Goal: Information Seeking & Learning: Learn about a topic

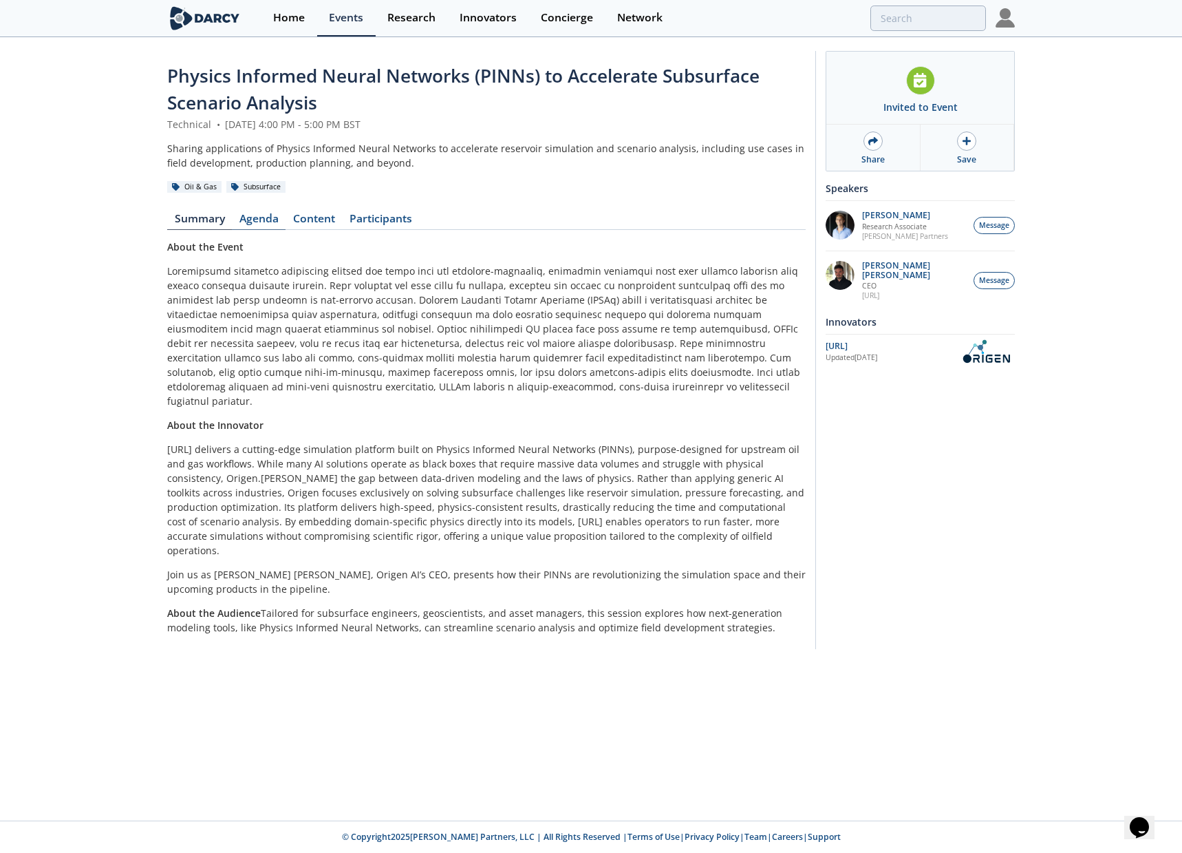
click at [275, 217] on link "Agenda" at bounding box center [259, 221] width 54 height 17
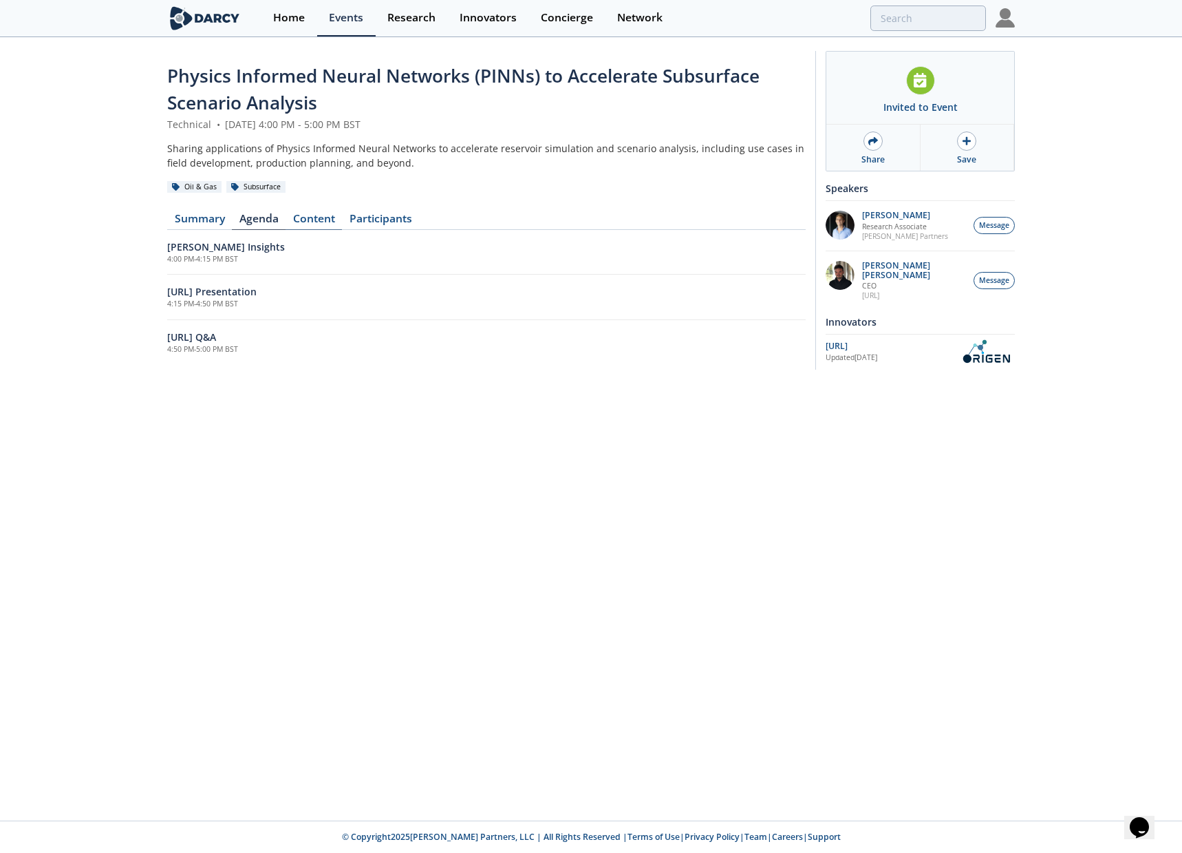
click at [310, 218] on link "Content" at bounding box center [314, 221] width 56 height 17
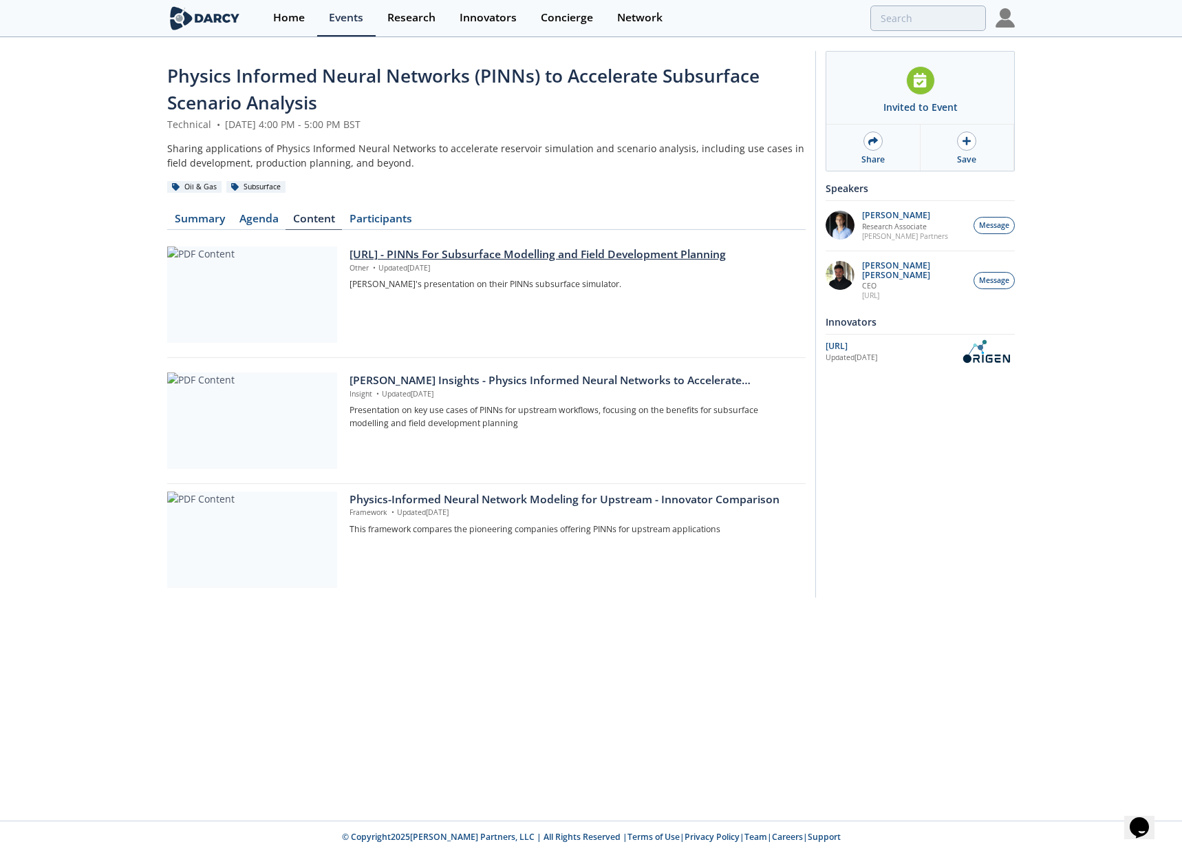
click at [476, 252] on div "OriGen.AI - PINNs For Subsurface Modelling and Field Development Planning" at bounding box center [573, 254] width 447 height 17
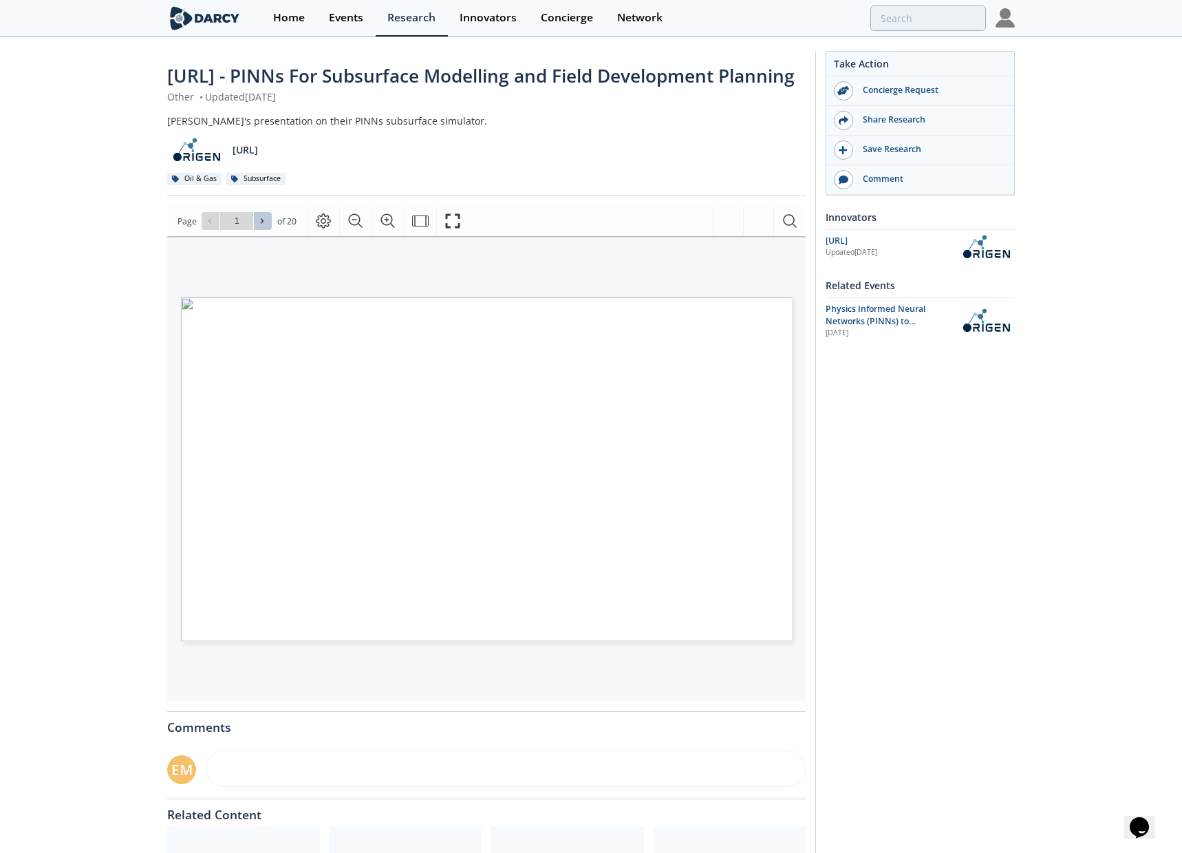
click at [266, 226] on span at bounding box center [263, 221] width 10 height 10
type input "2"
click at [209, 224] on icon at bounding box center [210, 221] width 3 height 5
click at [265, 225] on icon at bounding box center [262, 221] width 8 height 8
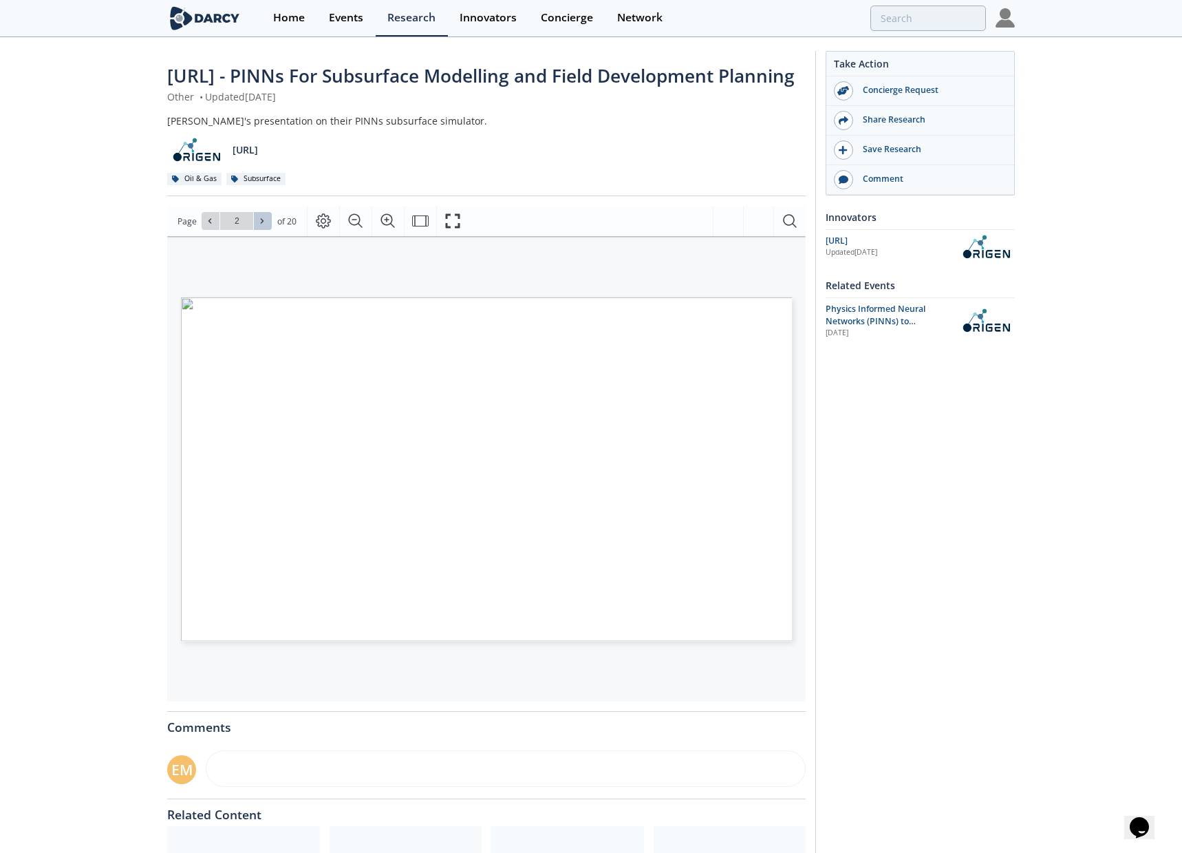
type input "3"
click at [213, 226] on span at bounding box center [211, 221] width 10 height 10
click at [267, 230] on button at bounding box center [263, 221] width 18 height 18
click at [262, 224] on icon at bounding box center [262, 221] width 3 height 5
type input "4"
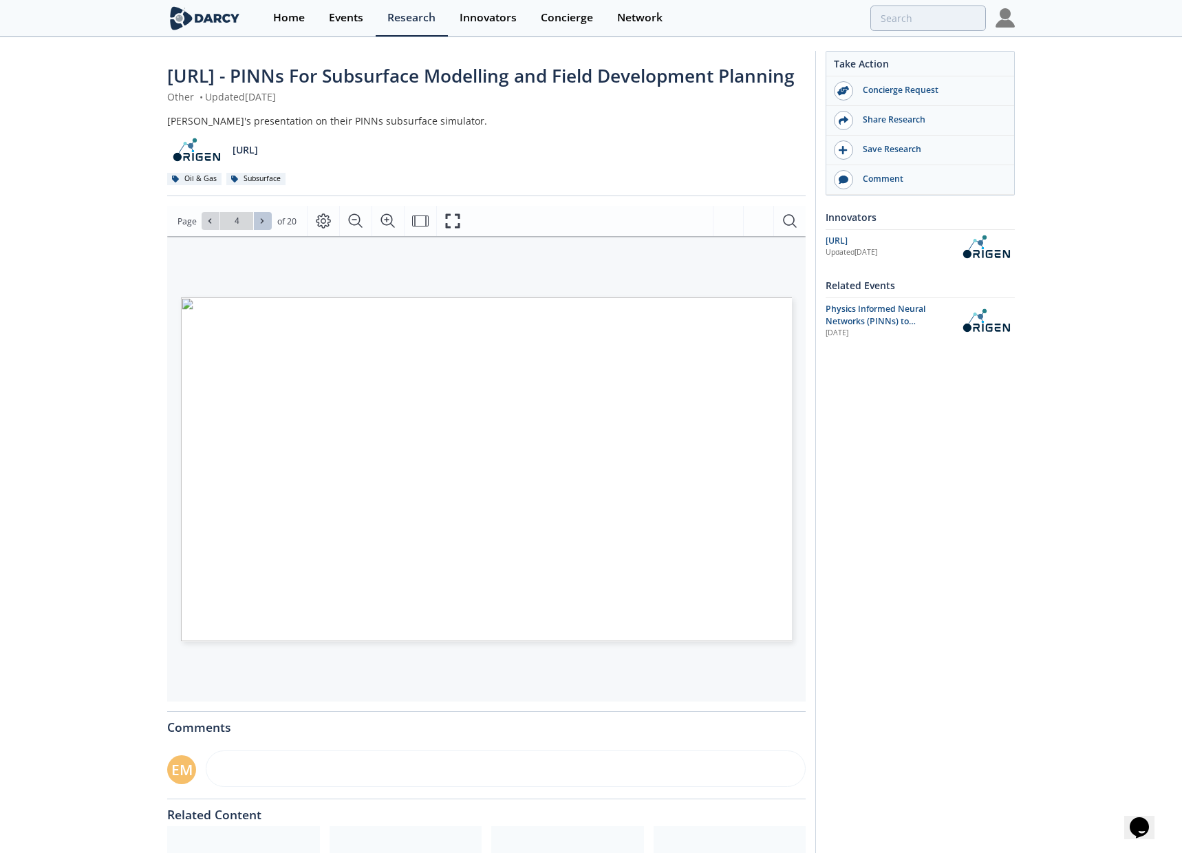
click at [264, 225] on icon at bounding box center [262, 221] width 8 height 8
type input "5"
click at [264, 225] on icon at bounding box center [262, 221] width 8 height 8
type input "6"
click at [258, 225] on icon at bounding box center [262, 221] width 8 height 8
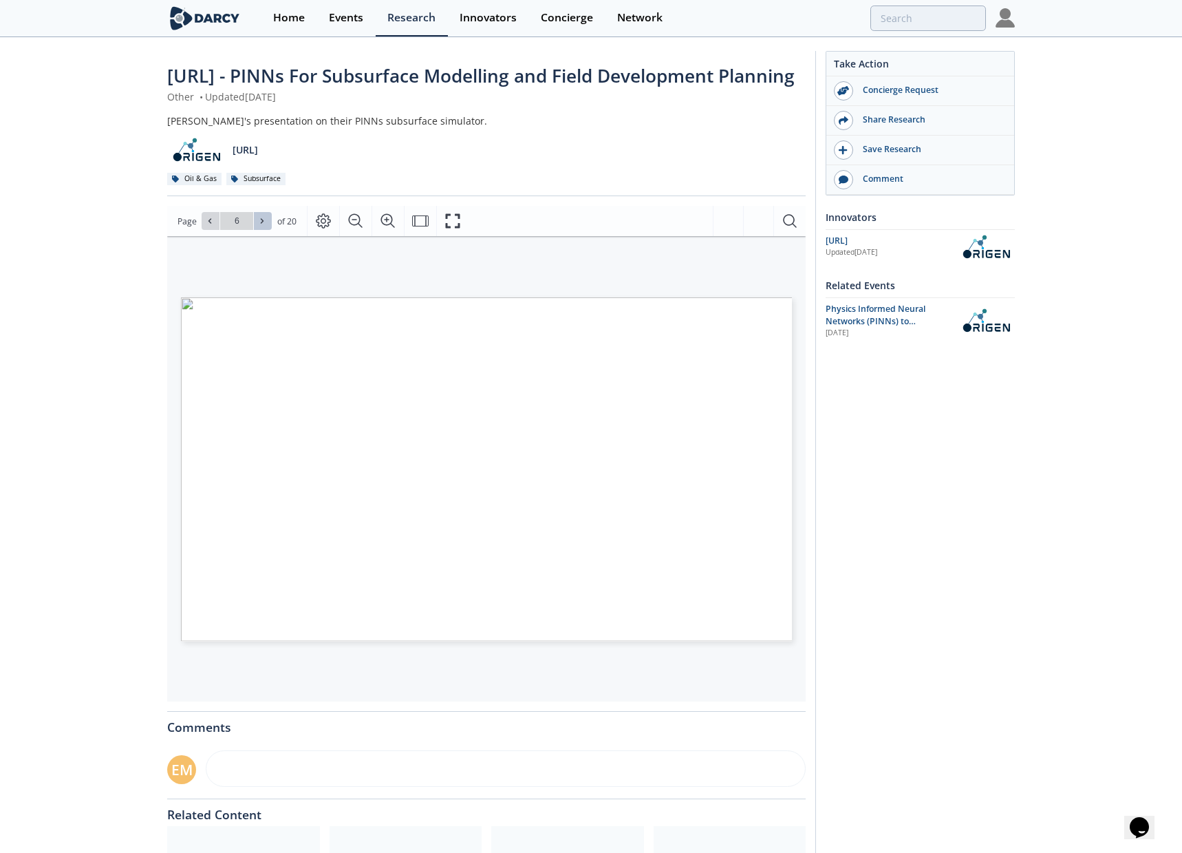
type input "7"
click at [207, 225] on icon at bounding box center [210, 221] width 8 height 8
click at [259, 225] on icon at bounding box center [262, 221] width 8 height 8
type input "8"
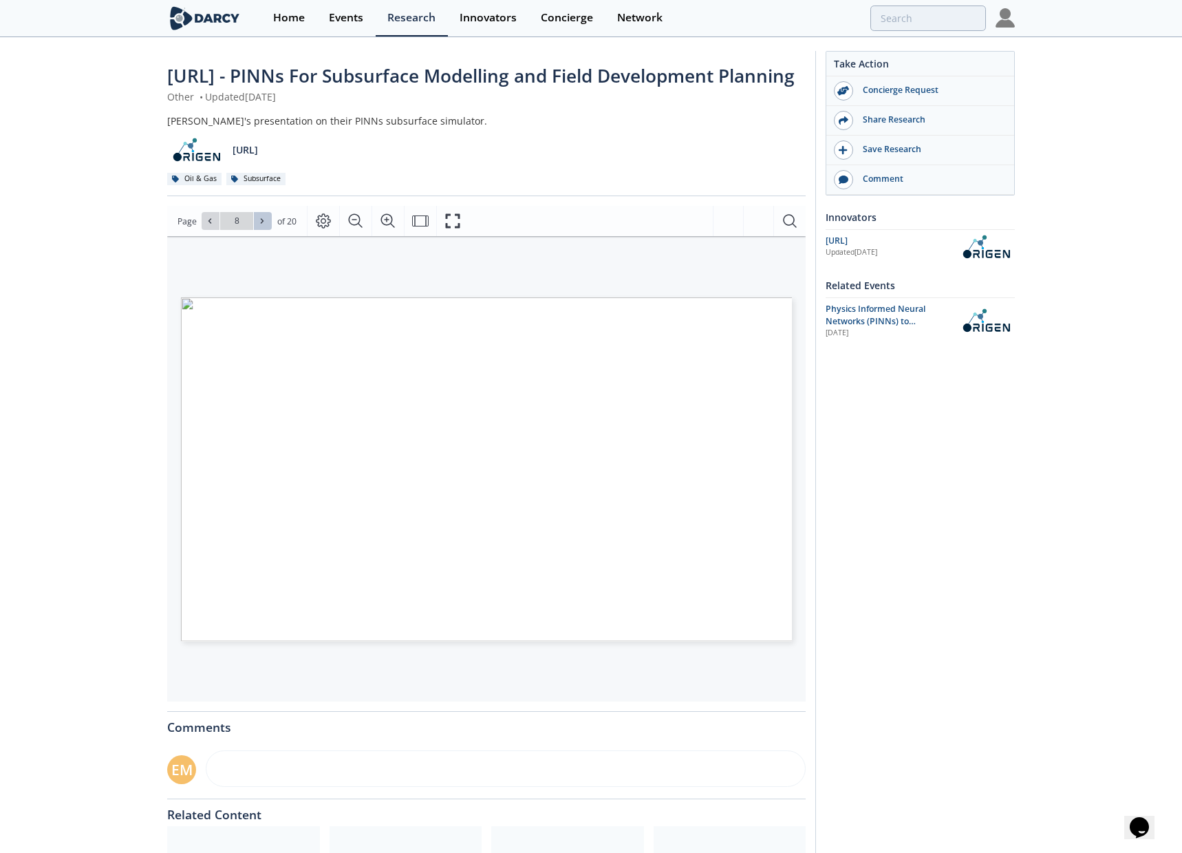
click at [258, 225] on icon at bounding box center [262, 221] width 8 height 8
type input "9"
click at [266, 226] on span at bounding box center [263, 221] width 10 height 10
type input "10"
click at [266, 226] on span at bounding box center [263, 221] width 10 height 10
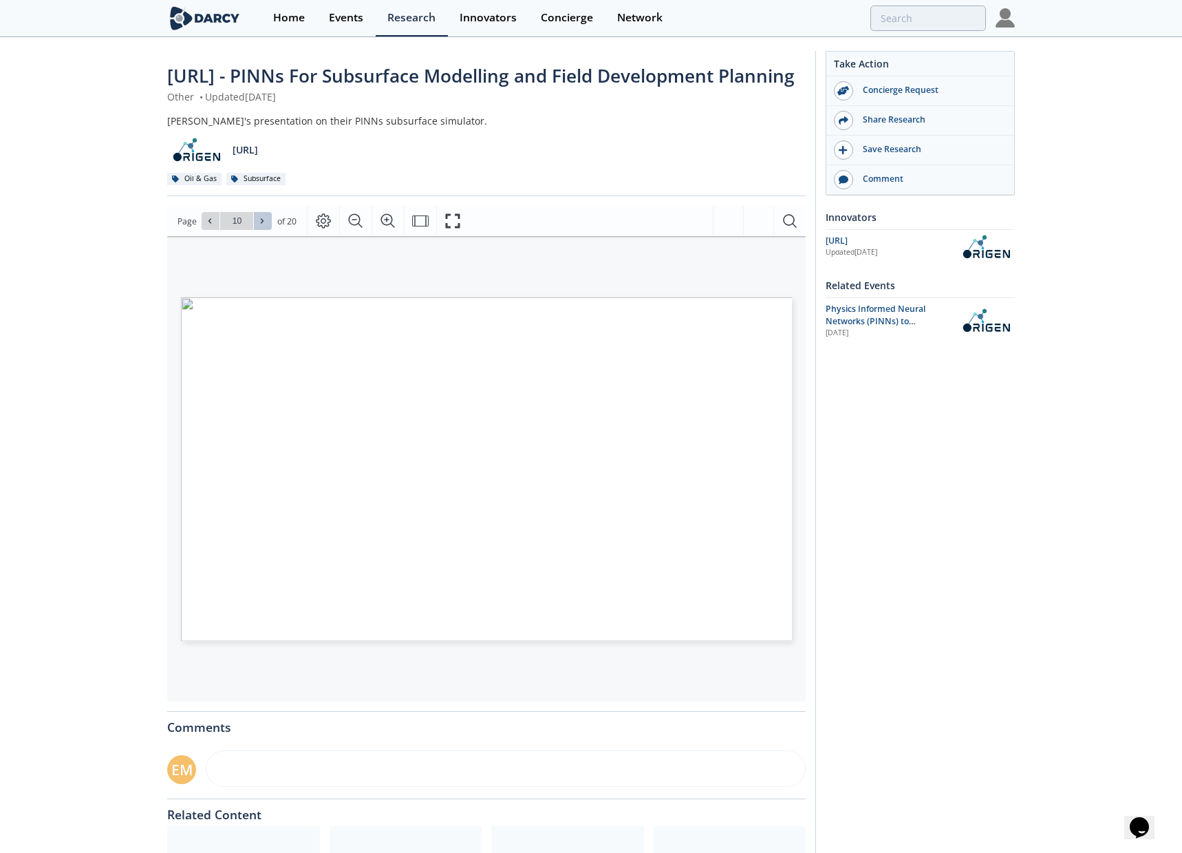
type input "11"
click at [261, 230] on button at bounding box center [263, 221] width 18 height 18
type input "12"
click at [268, 230] on button at bounding box center [263, 221] width 18 height 18
type input "13"
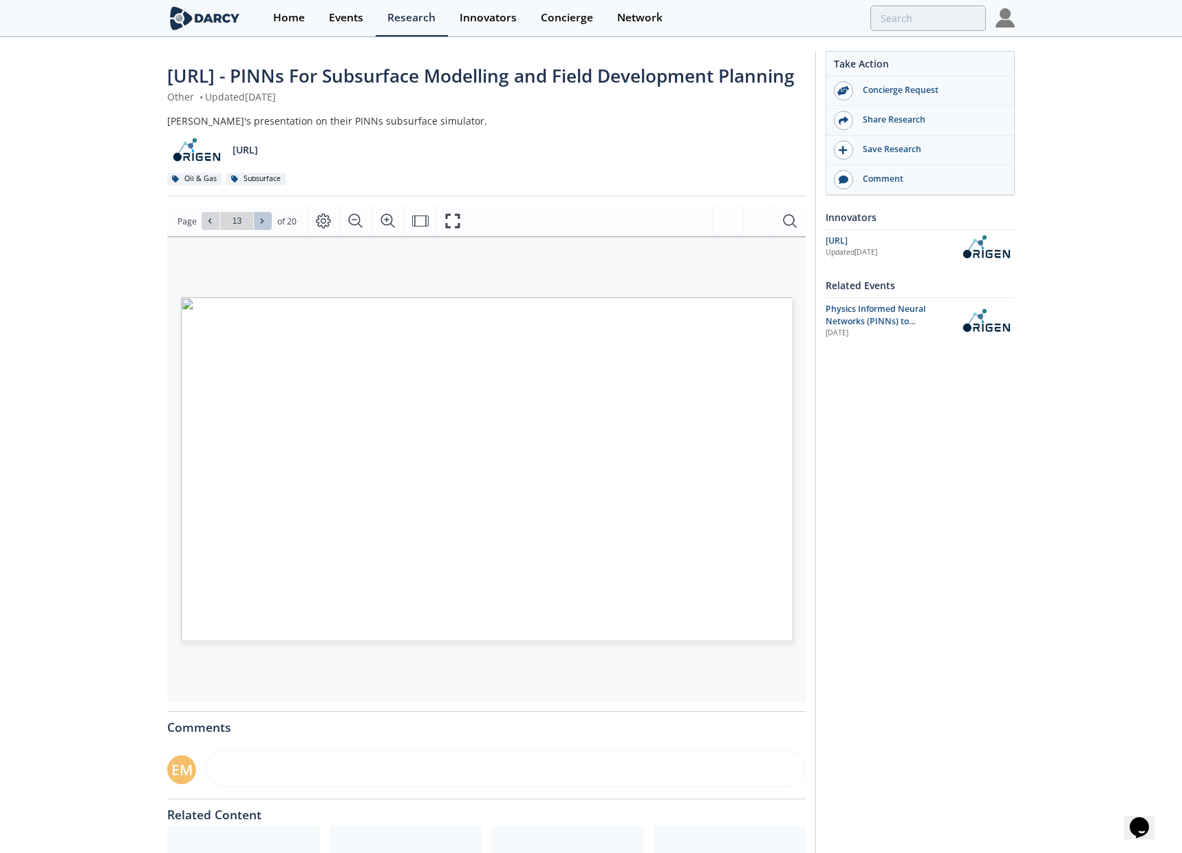
click at [266, 226] on span at bounding box center [263, 221] width 10 height 10
type input "14"
click at [269, 230] on button at bounding box center [263, 221] width 18 height 18
type input "15"
click at [264, 225] on icon at bounding box center [262, 221] width 8 height 8
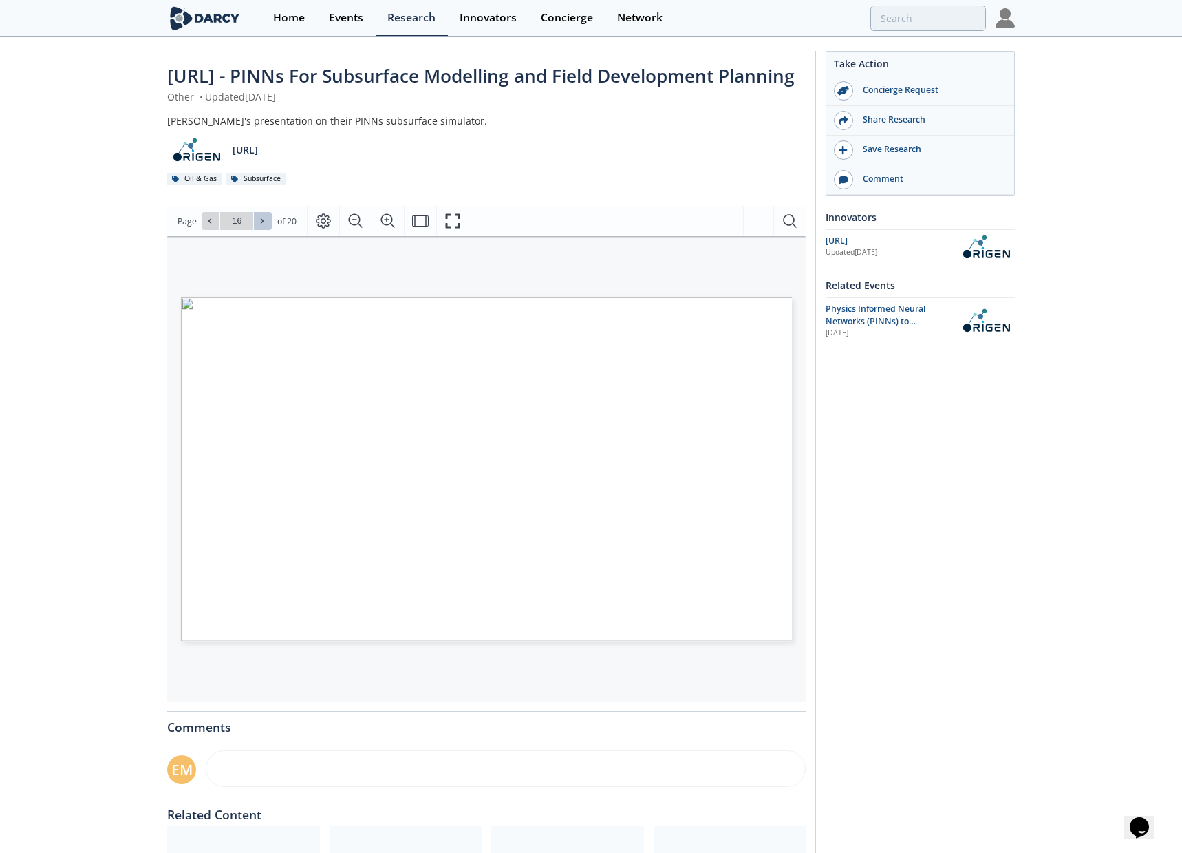
click at [264, 225] on icon at bounding box center [262, 221] width 8 height 8
click at [266, 226] on span at bounding box center [263, 221] width 10 height 10
type input "20"
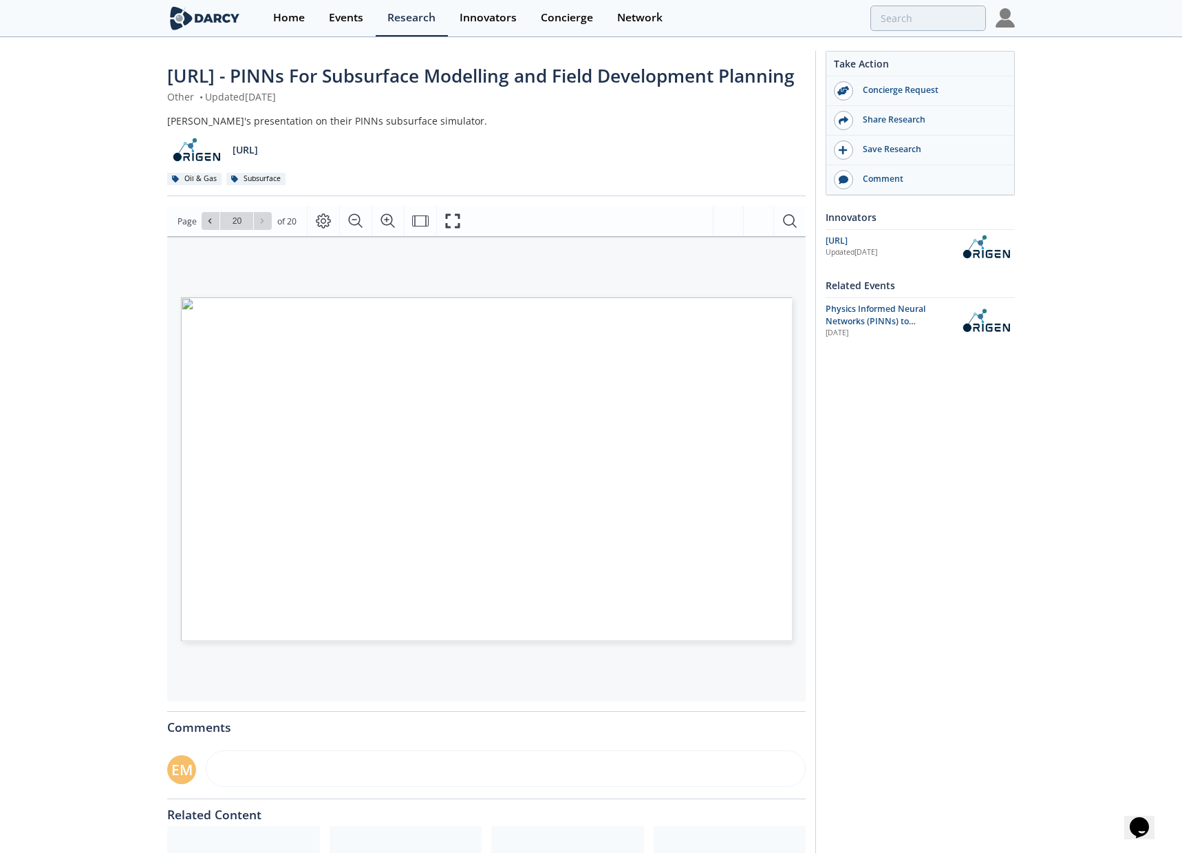
click at [266, 230] on div "Go to Page 20" at bounding box center [237, 221] width 70 height 18
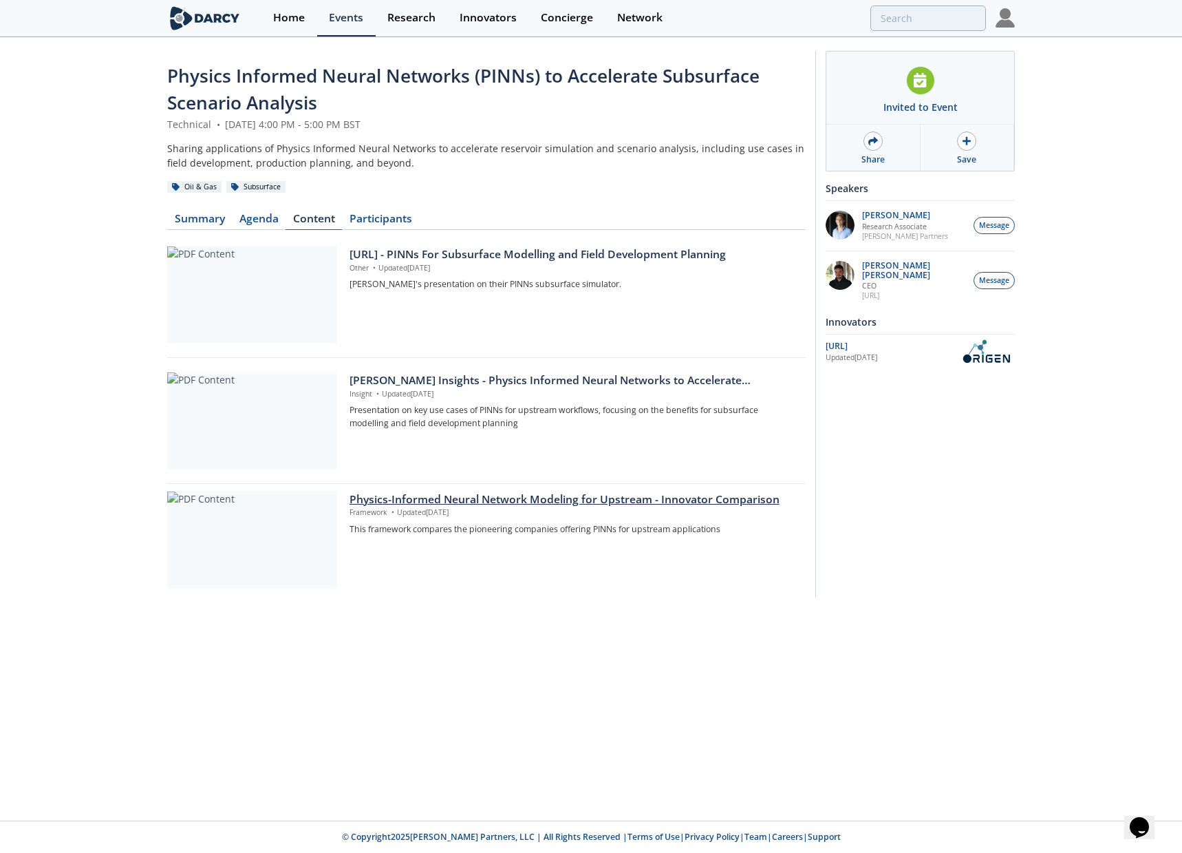
click at [284, 546] on div at bounding box center [252, 539] width 170 height 96
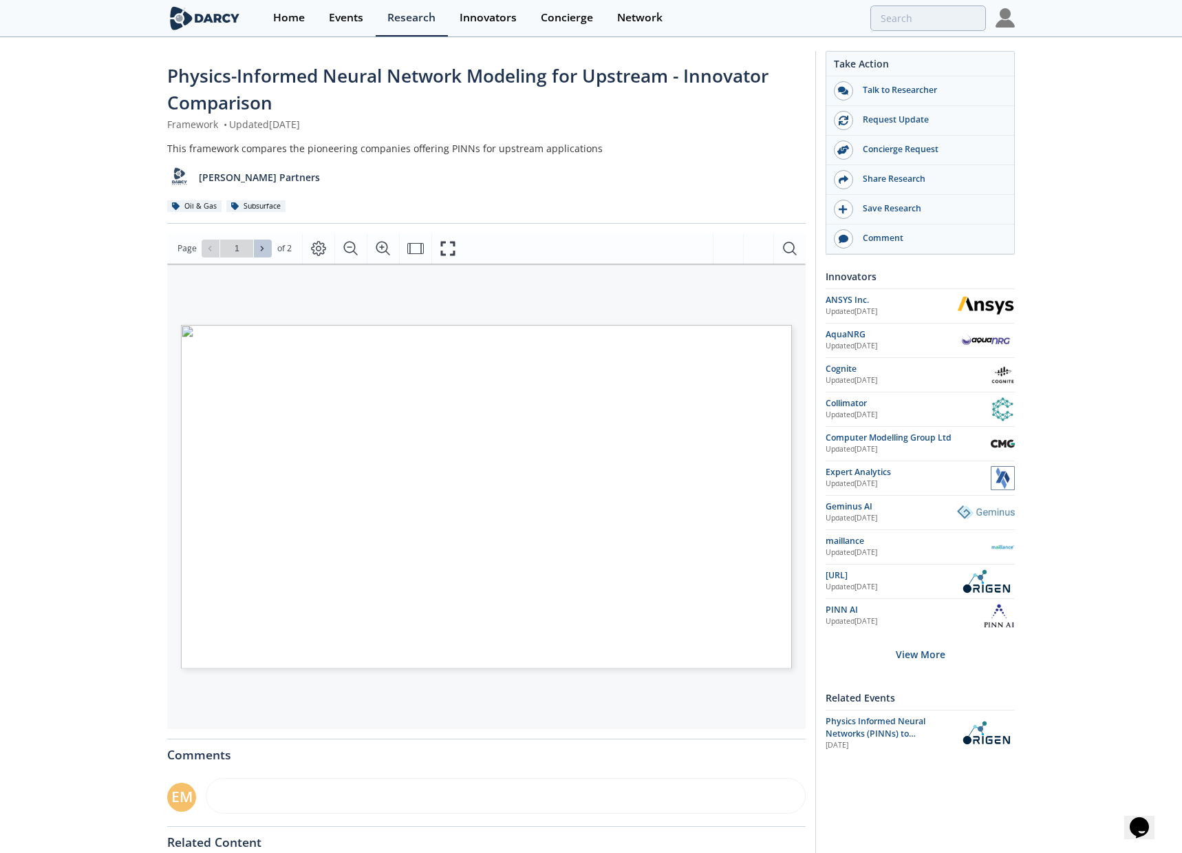
click at [264, 251] on icon at bounding box center [262, 248] width 8 height 8
click at [210, 251] on icon at bounding box center [210, 248] width 3 height 5
type input "1"
click at [440, 244] on icon "Fullscreen" at bounding box center [447, 248] width 14 height 14
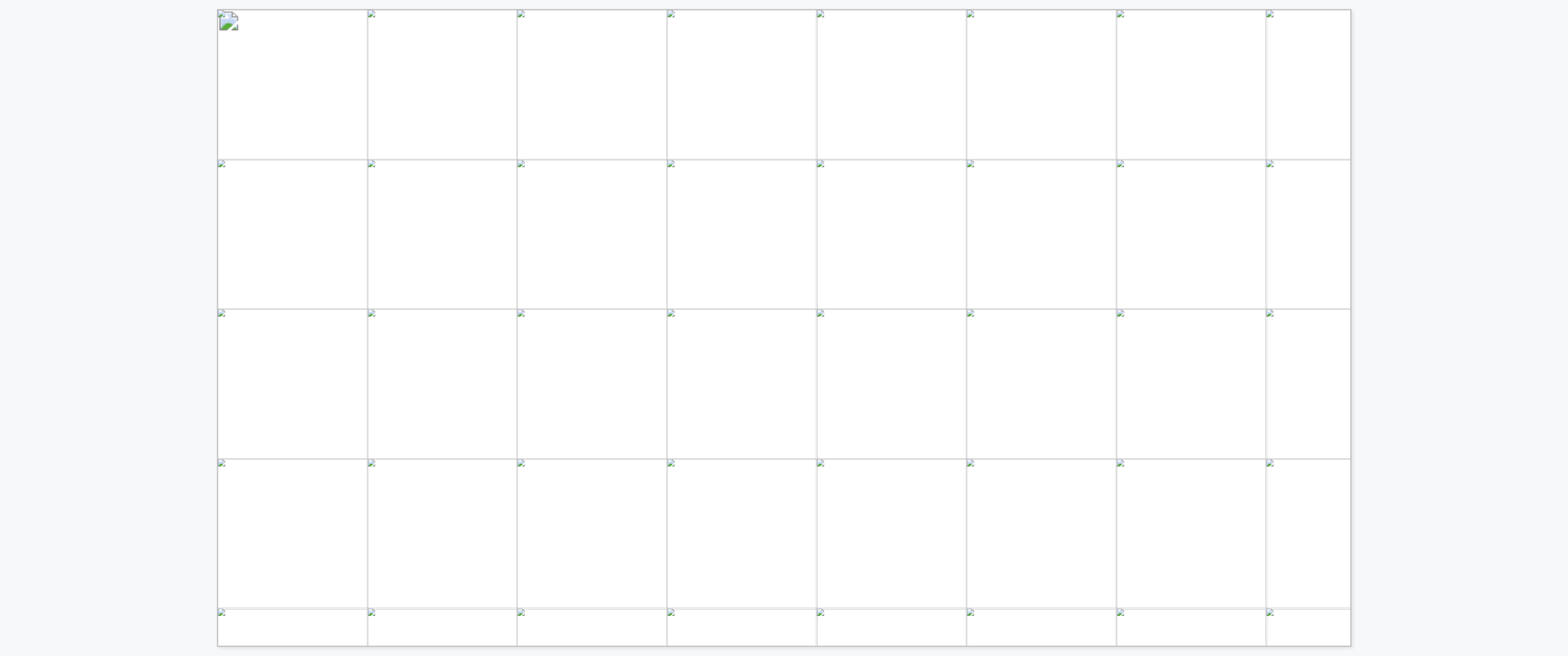
click at [783, 107] on div "Innovator Drilling Seismic Interpretation Reservoir Modeling & Forecasting Rese…" at bounding box center [784, 323] width 1568 height 647
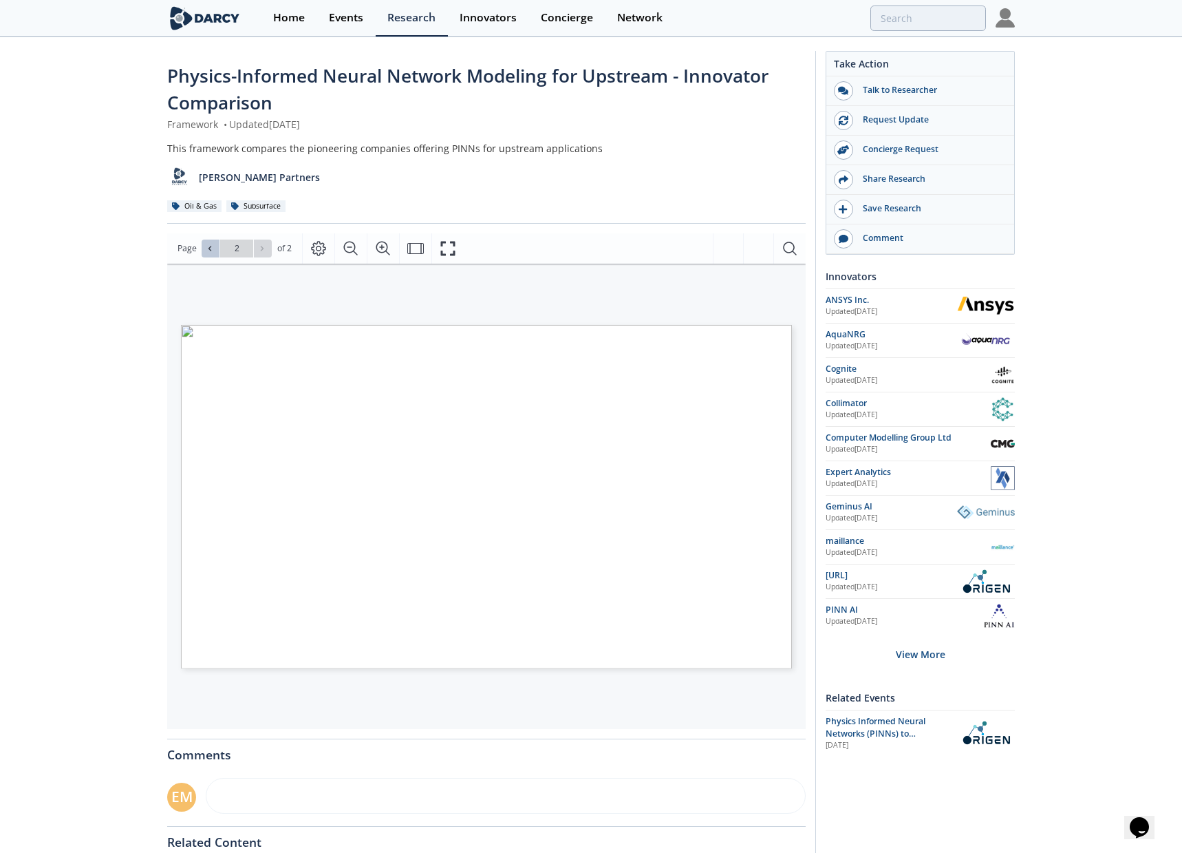
click at [209, 250] on icon at bounding box center [210, 248] width 8 height 8
click at [266, 250] on span at bounding box center [263, 249] width 10 height 10
type input "2"
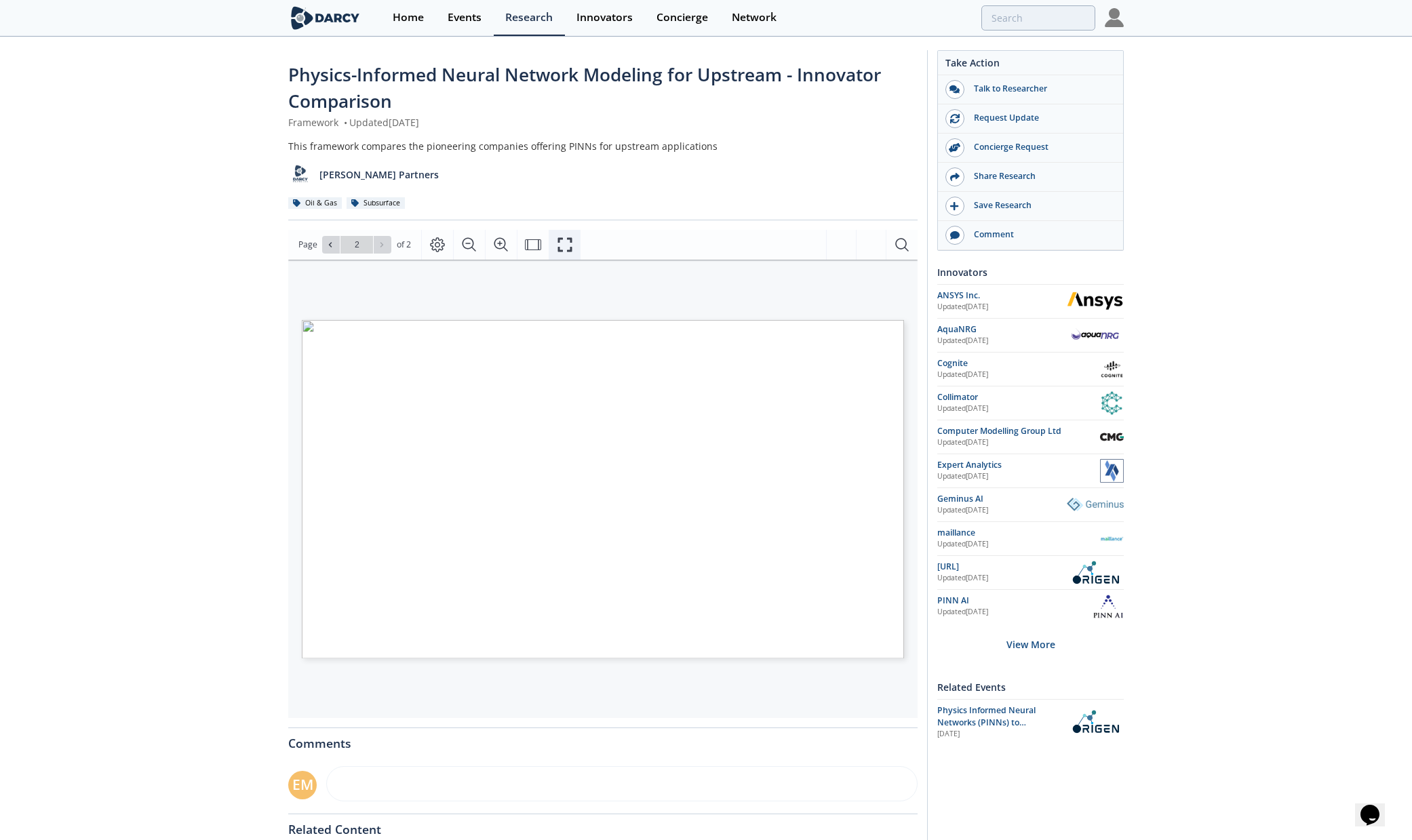
click at [563, 245] on icon "Fullscreen" at bounding box center [565, 244] width 17 height 17
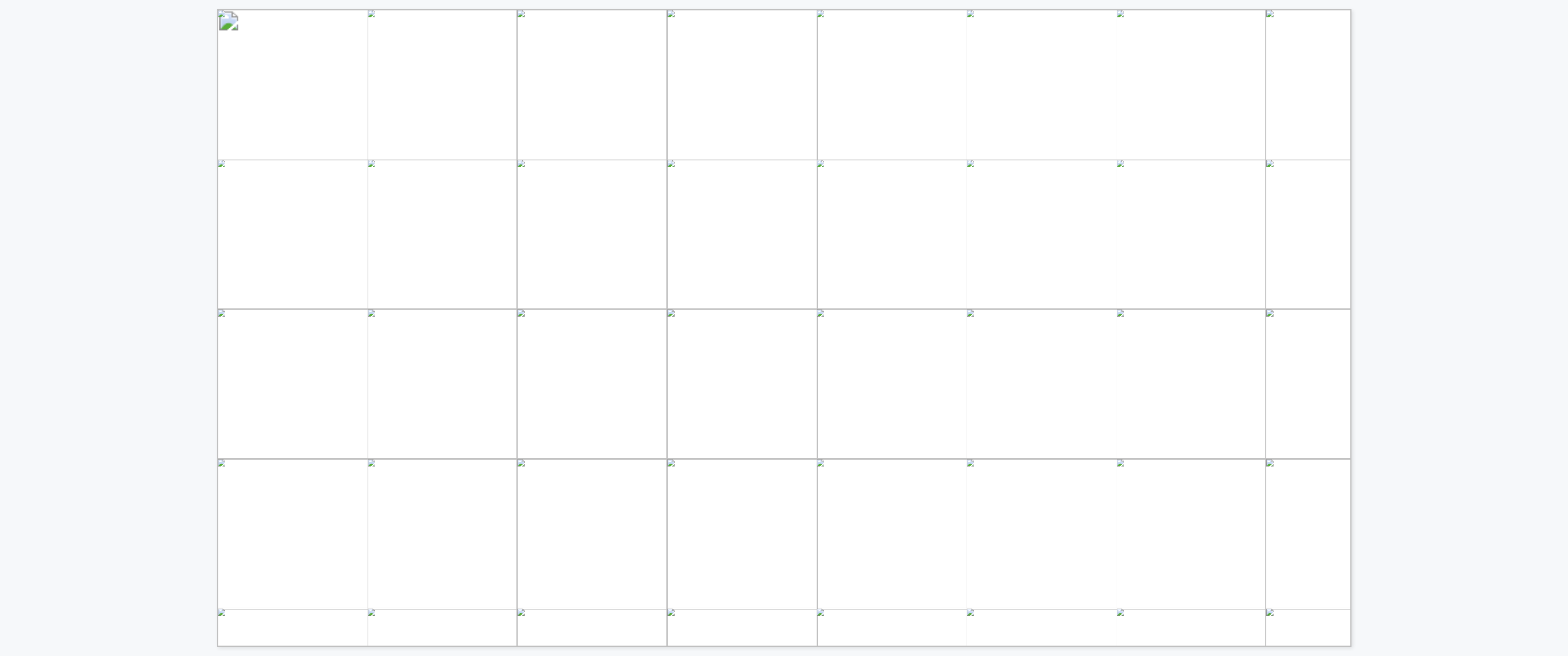
click at [783, 564] on span "Proprietary and confidential" at bounding box center [1213, 630] width 129 height 9
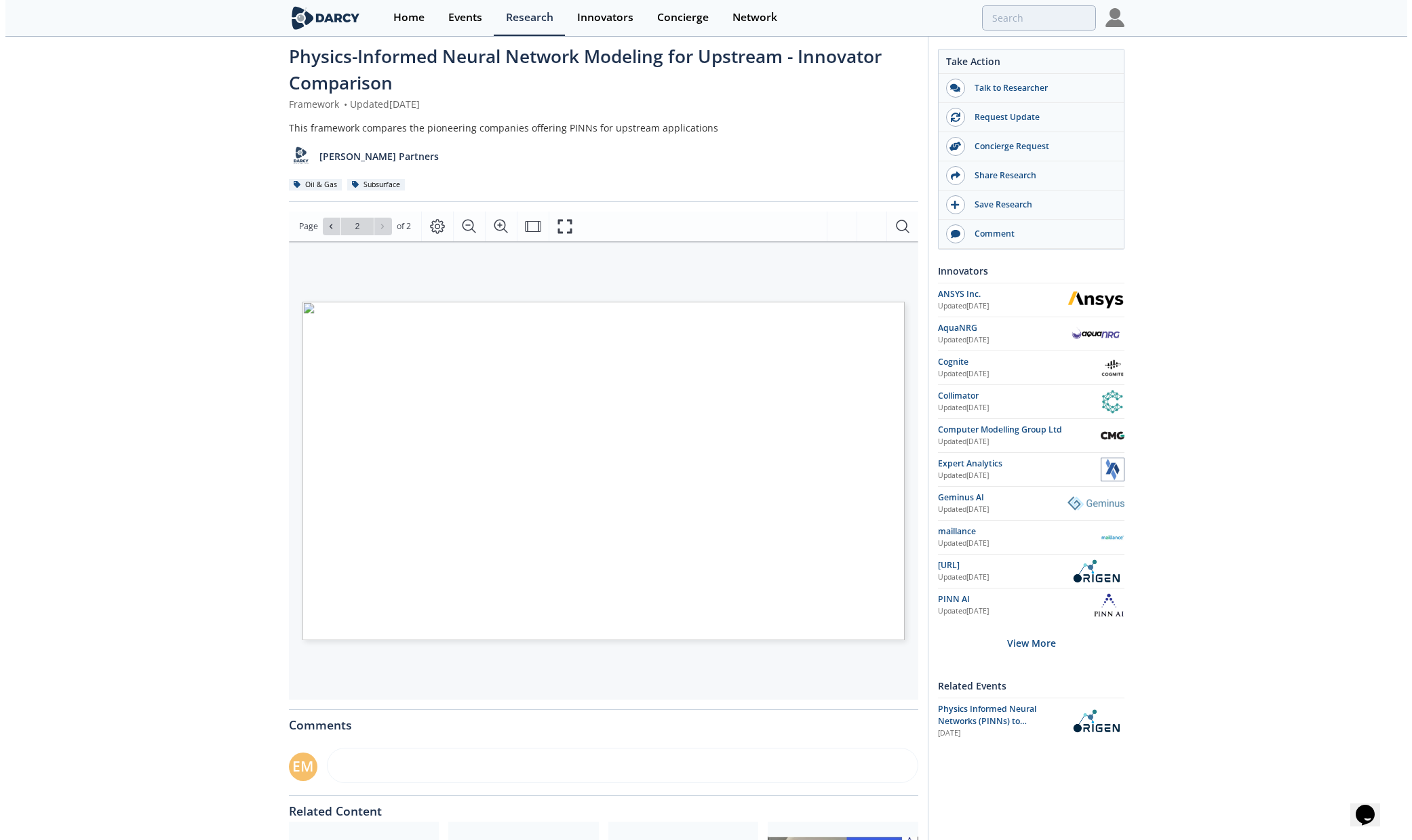
scroll to position [15, 0]
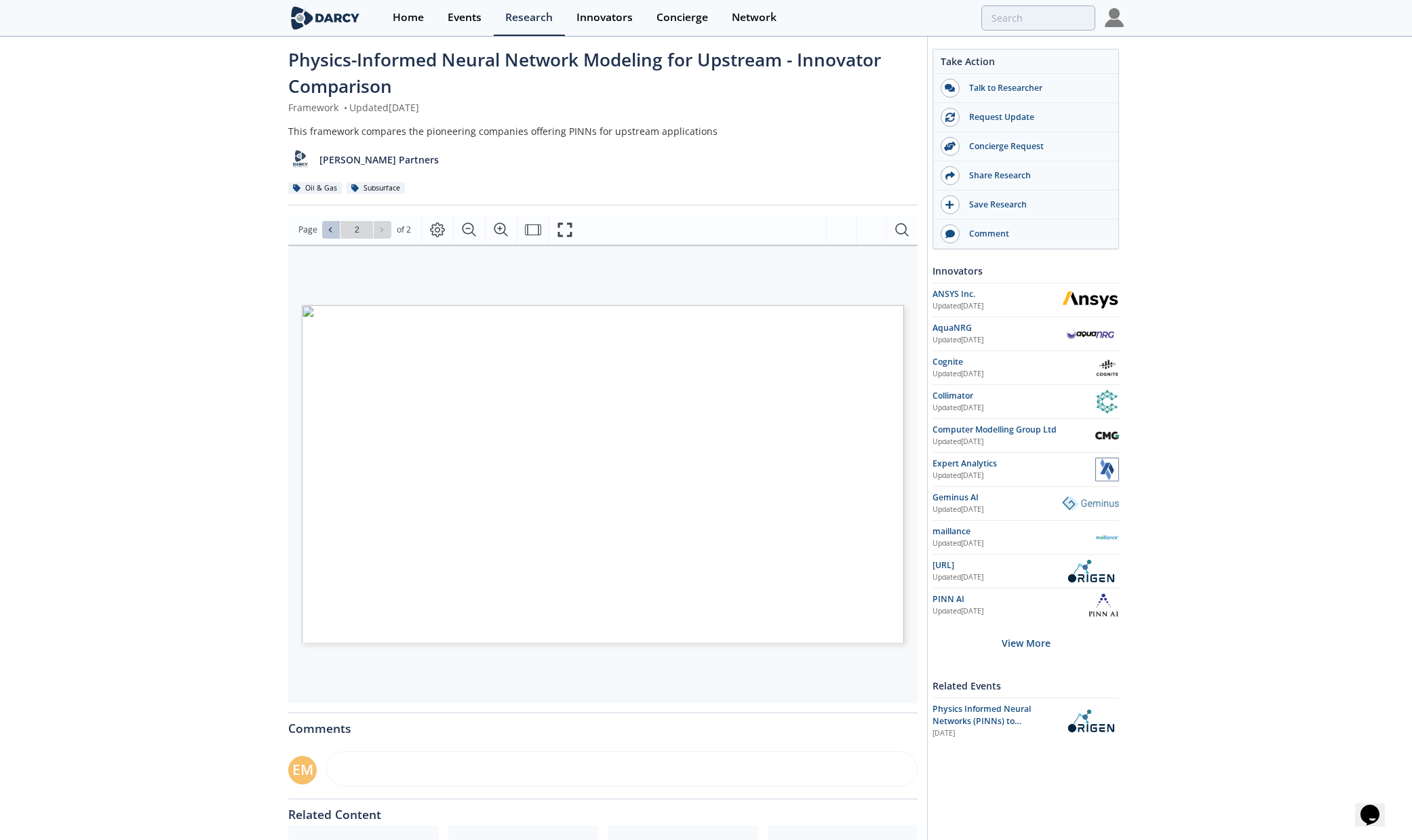
click at [326, 226] on icon at bounding box center [330, 229] width 8 height 8
click at [381, 232] on icon at bounding box center [381, 229] width 8 height 8
click at [336, 225] on button at bounding box center [331, 229] width 18 height 18
click at [380, 229] on icon at bounding box center [381, 229] width 8 height 8
click at [331, 228] on icon at bounding box center [330, 229] width 8 height 8
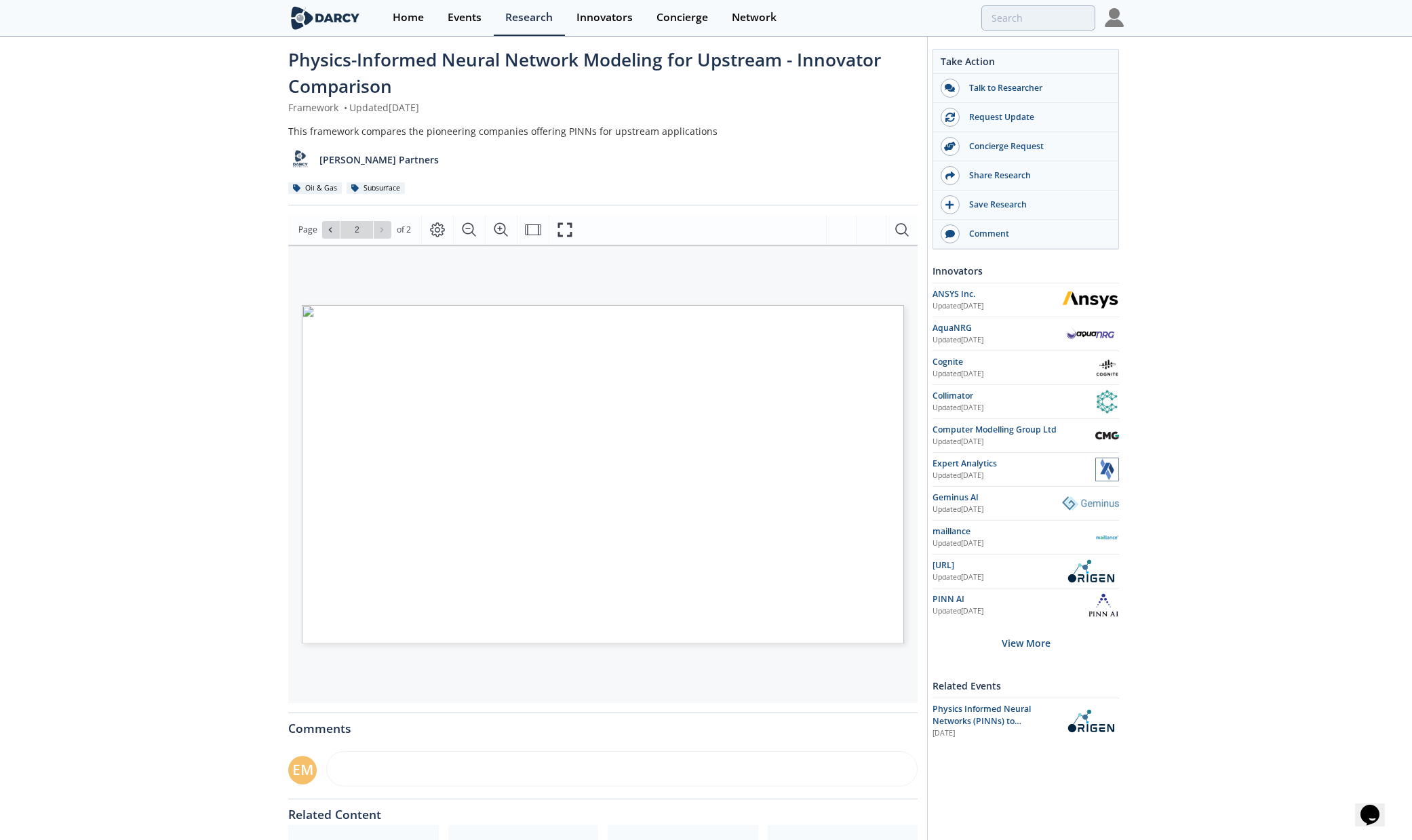
type input "1"
click at [558, 226] on icon "Fullscreen" at bounding box center [565, 229] width 14 height 14
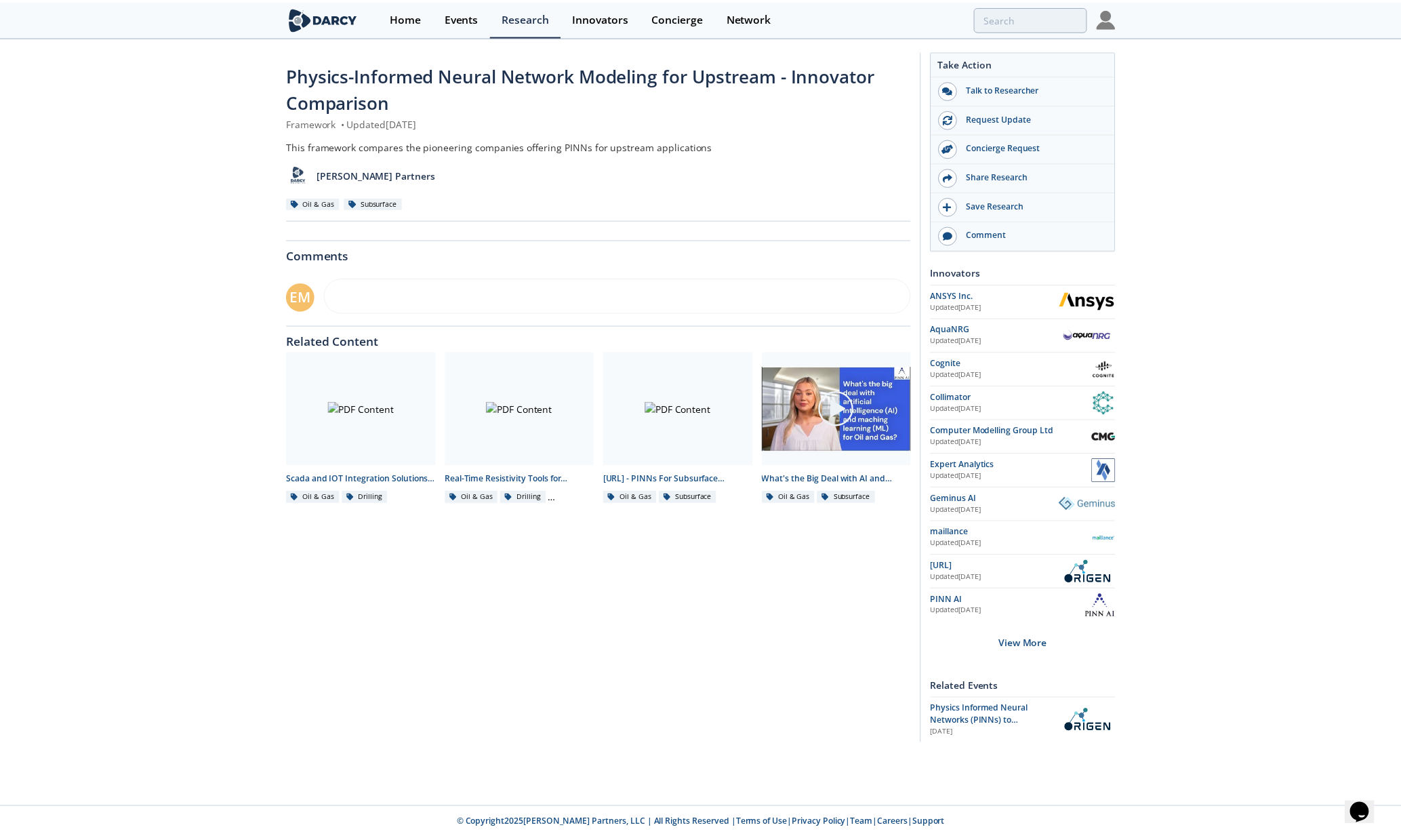
scroll to position [0, 0]
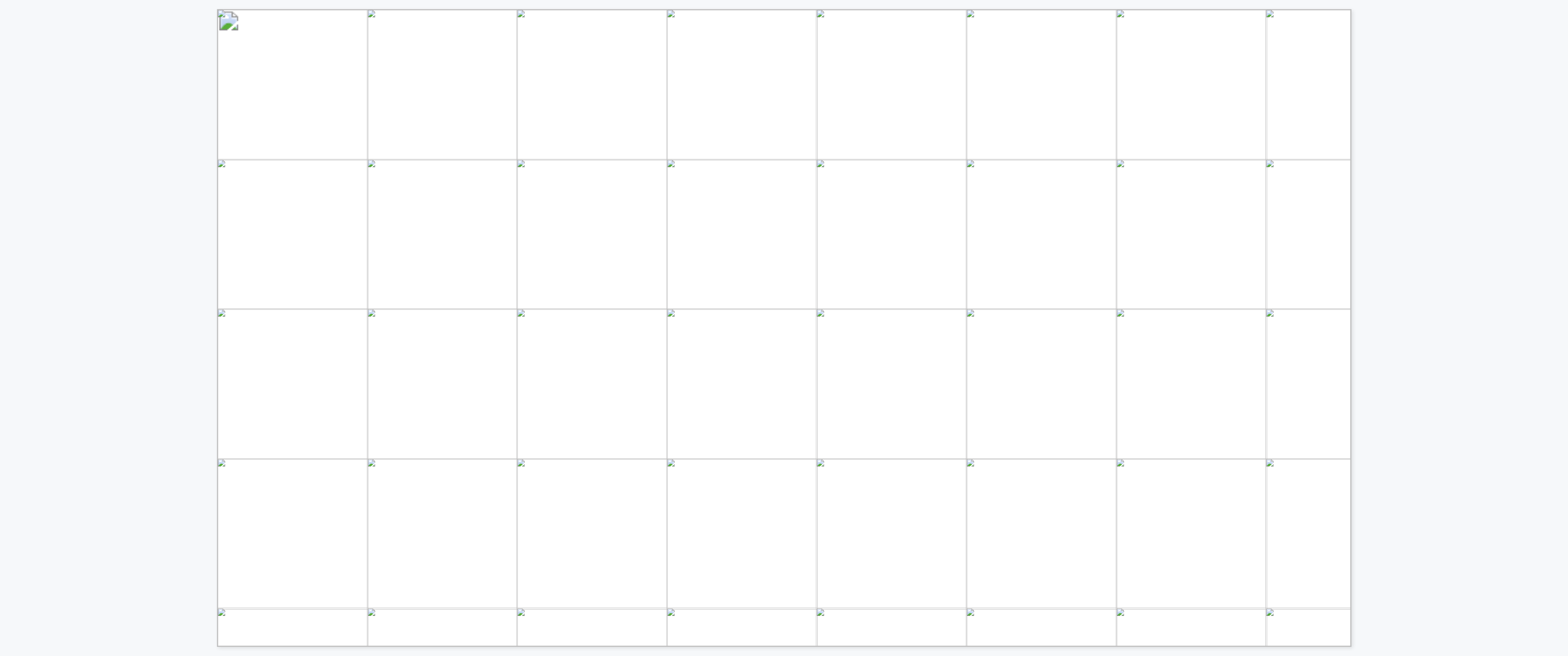
click at [783, 406] on div "Innovator Drilling Seismic Interpretation Reservoir Modeling & Forecasting Rese…" at bounding box center [784, 323] width 1568 height 647
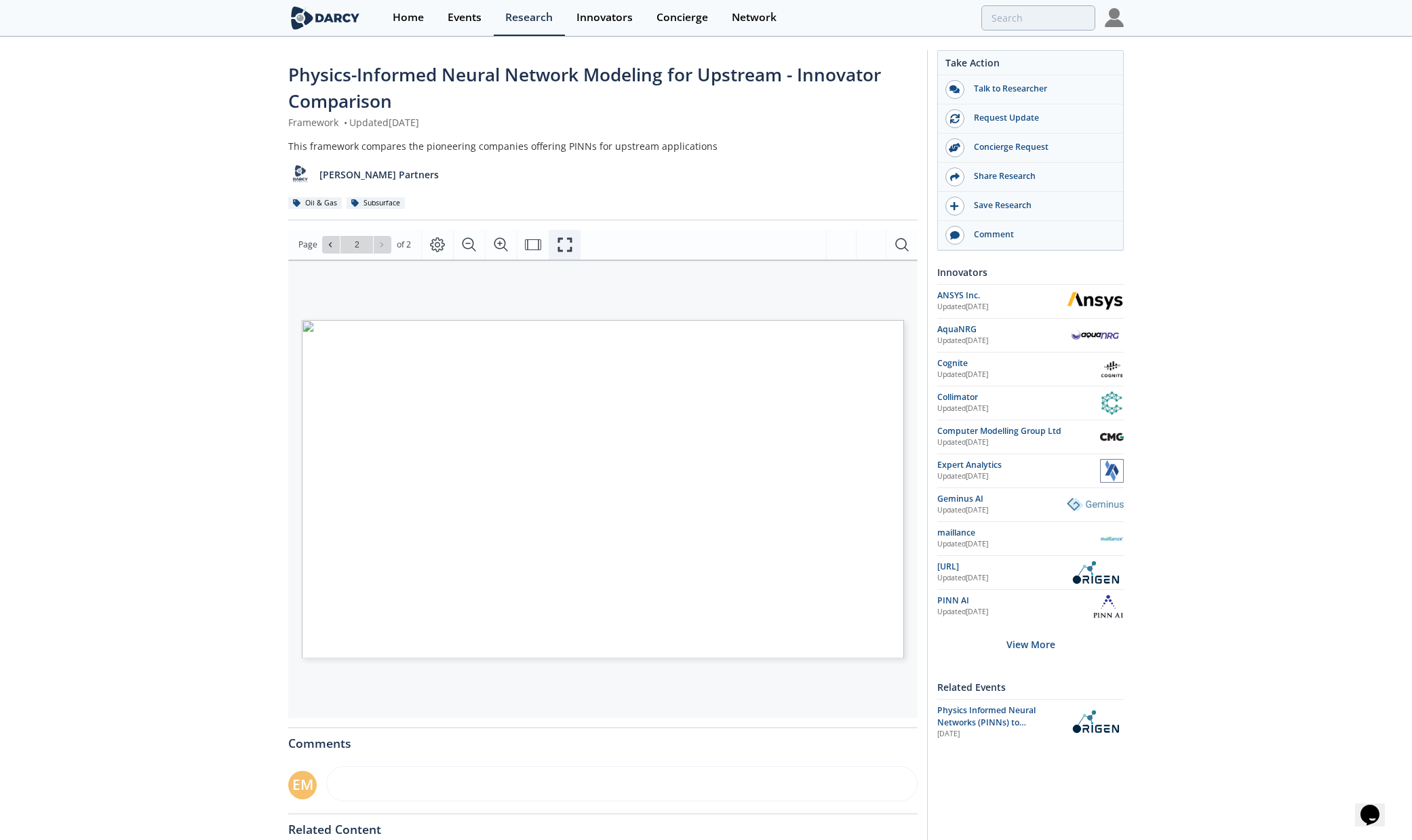
click at [563, 237] on icon "Fullscreen" at bounding box center [565, 244] width 17 height 17
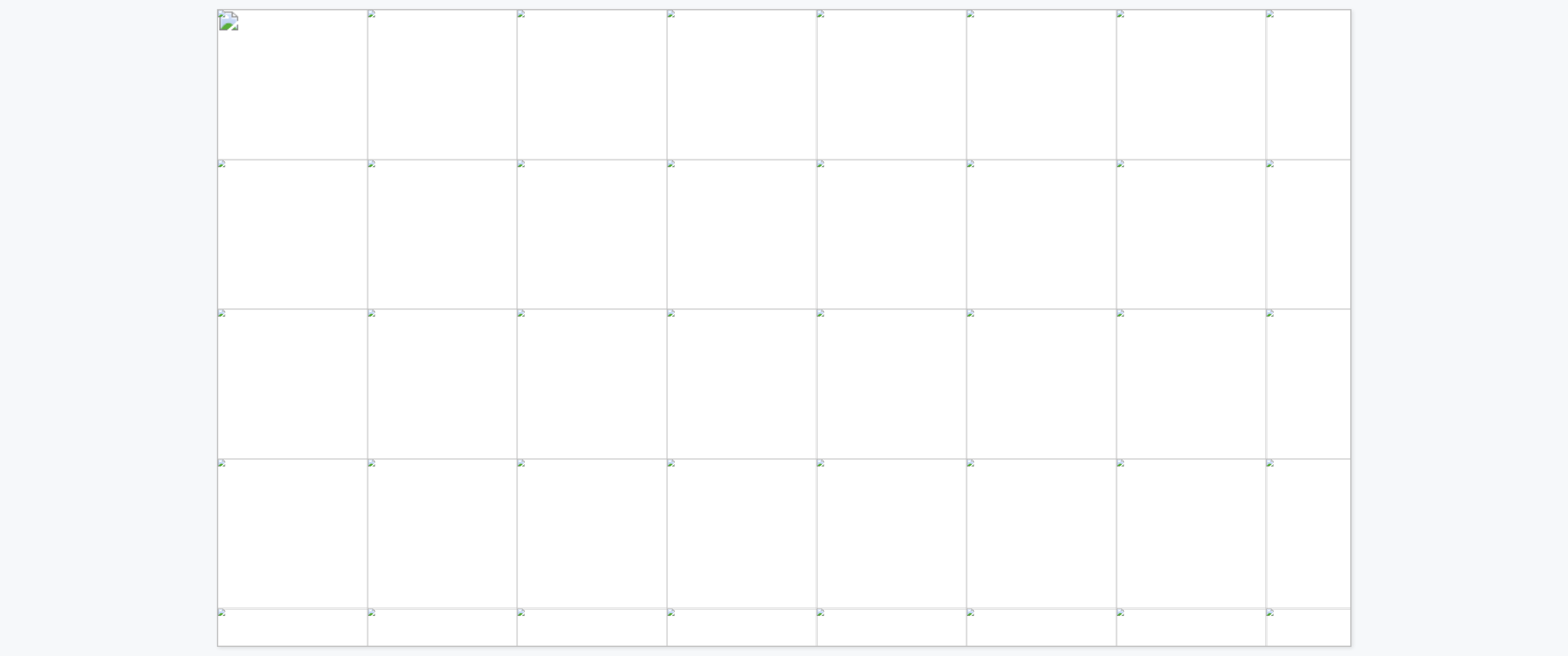
click at [783, 353] on div "Innovator Drilling Seismic Interpretation Reservoir Modeling & Forecasting Rese…" at bounding box center [784, 323] width 1568 height 647
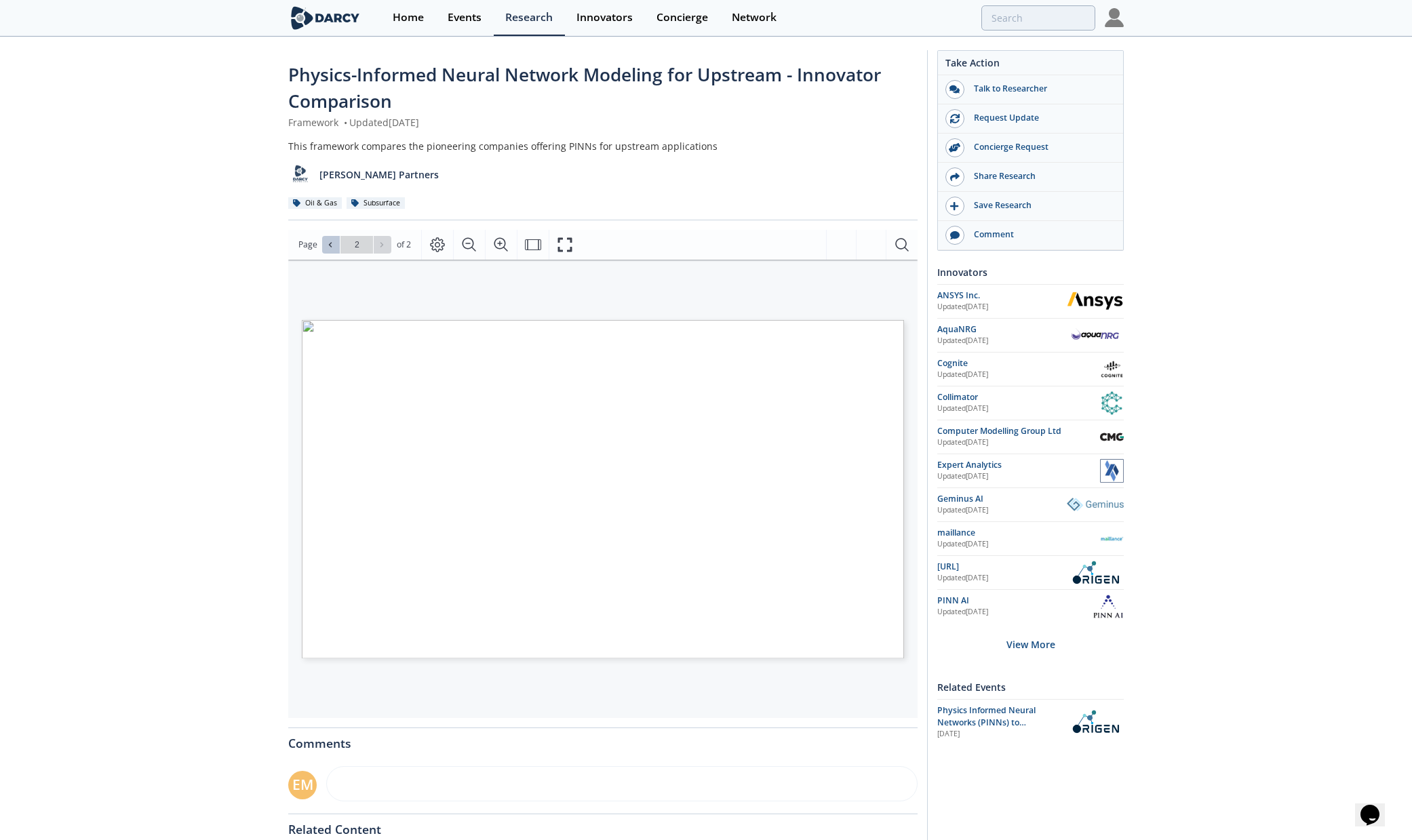
click at [327, 244] on icon at bounding box center [330, 244] width 8 height 8
type input "1"
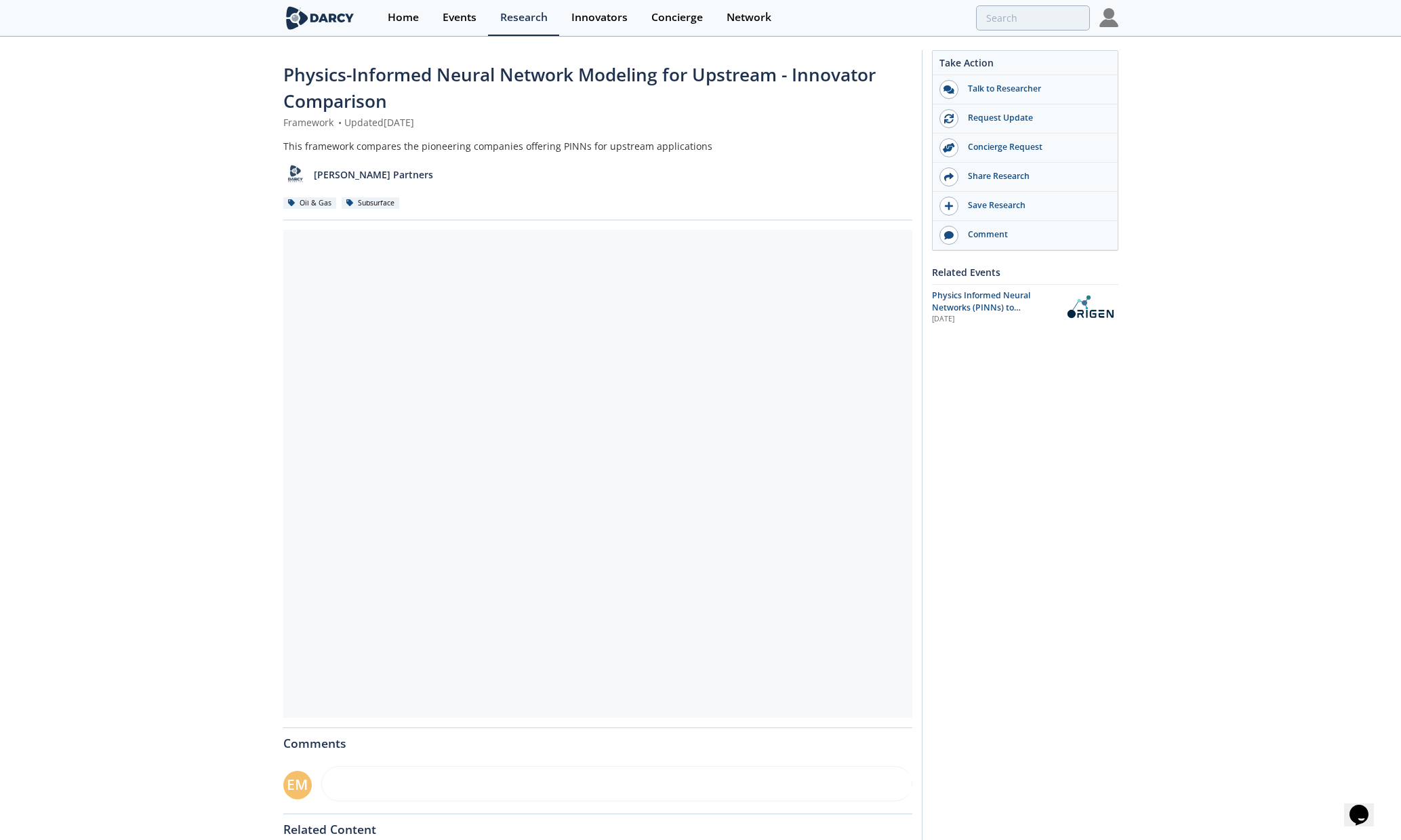
click at [1124, 17] on section "Home Events Research Innovators Concierge Network" at bounding box center [700, 18] width 1401 height 36
click at [1102, 17] on img at bounding box center [1108, 17] width 19 height 19
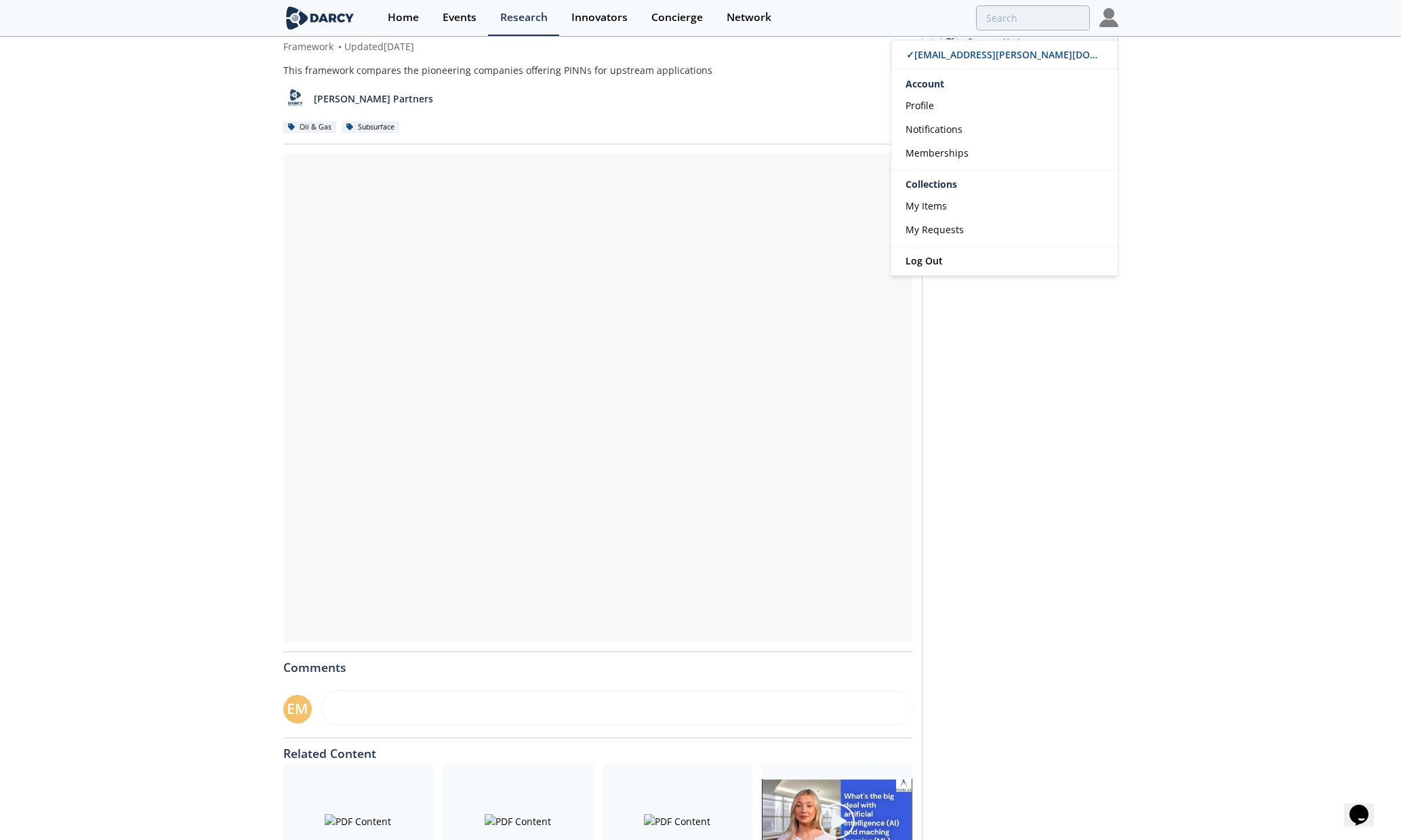
scroll to position [214, 0]
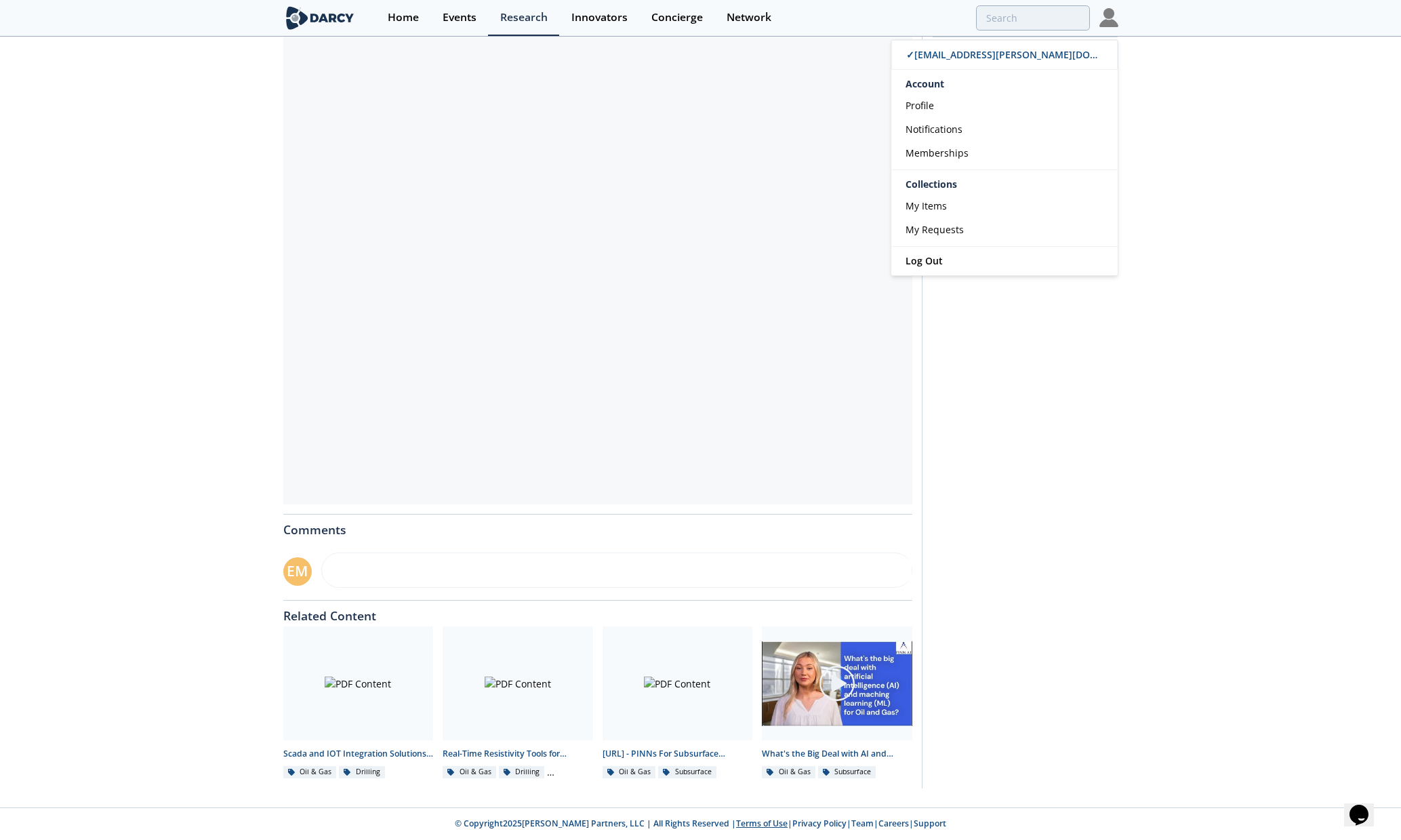
click at [736, 819] on link "Terms of Use" at bounding box center [762, 823] width 51 height 12
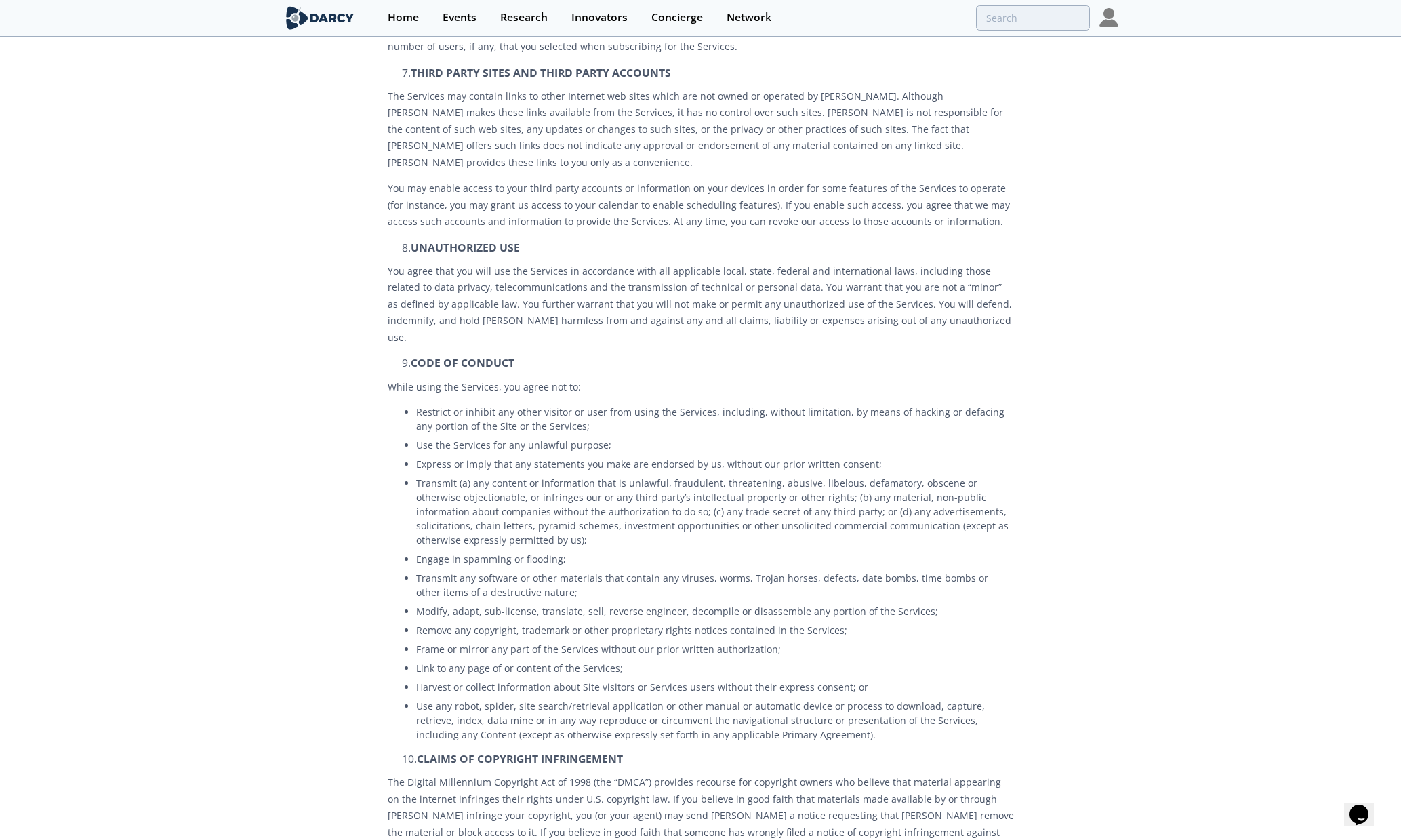
scroll to position [745, 0]
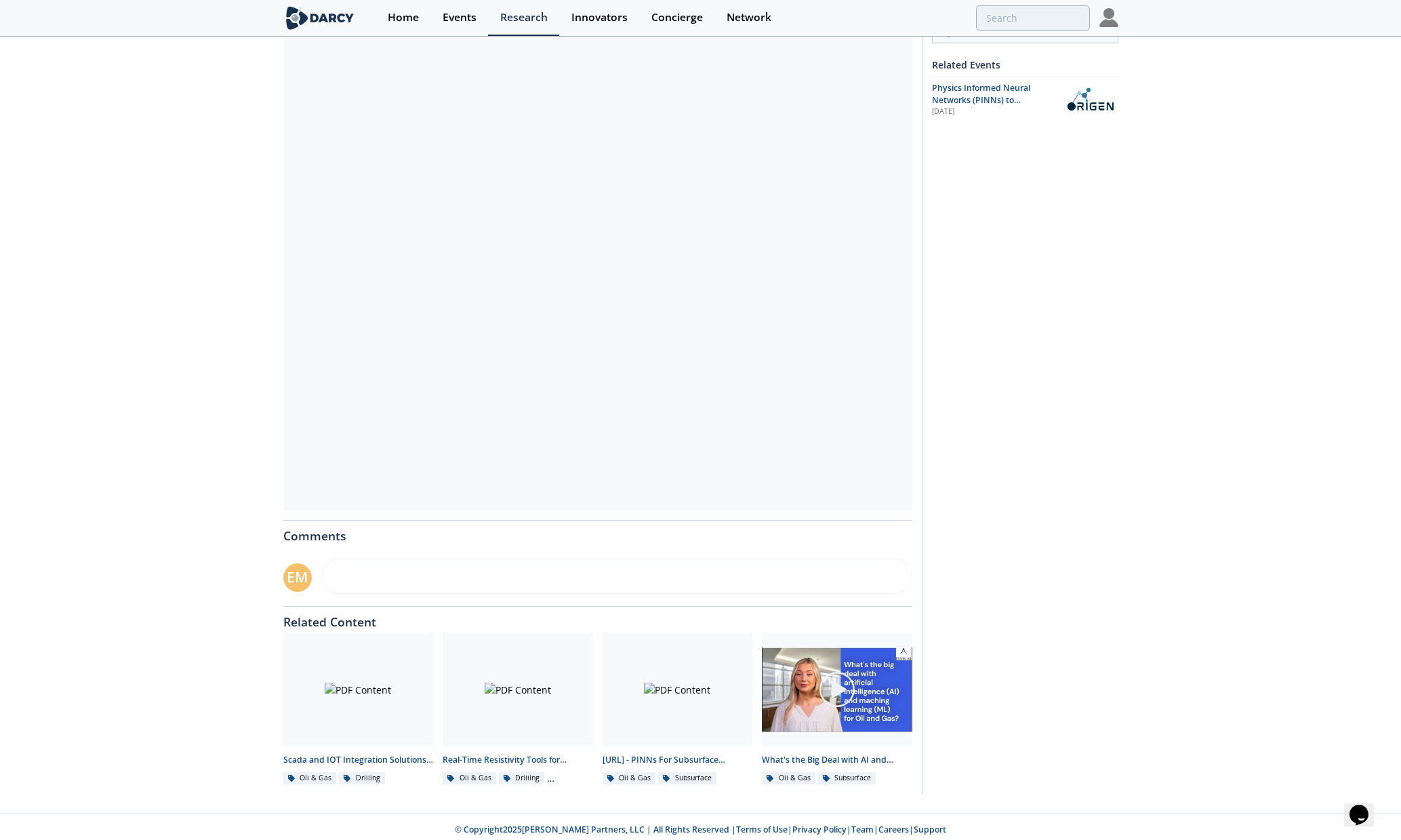
scroll to position [214, 0]
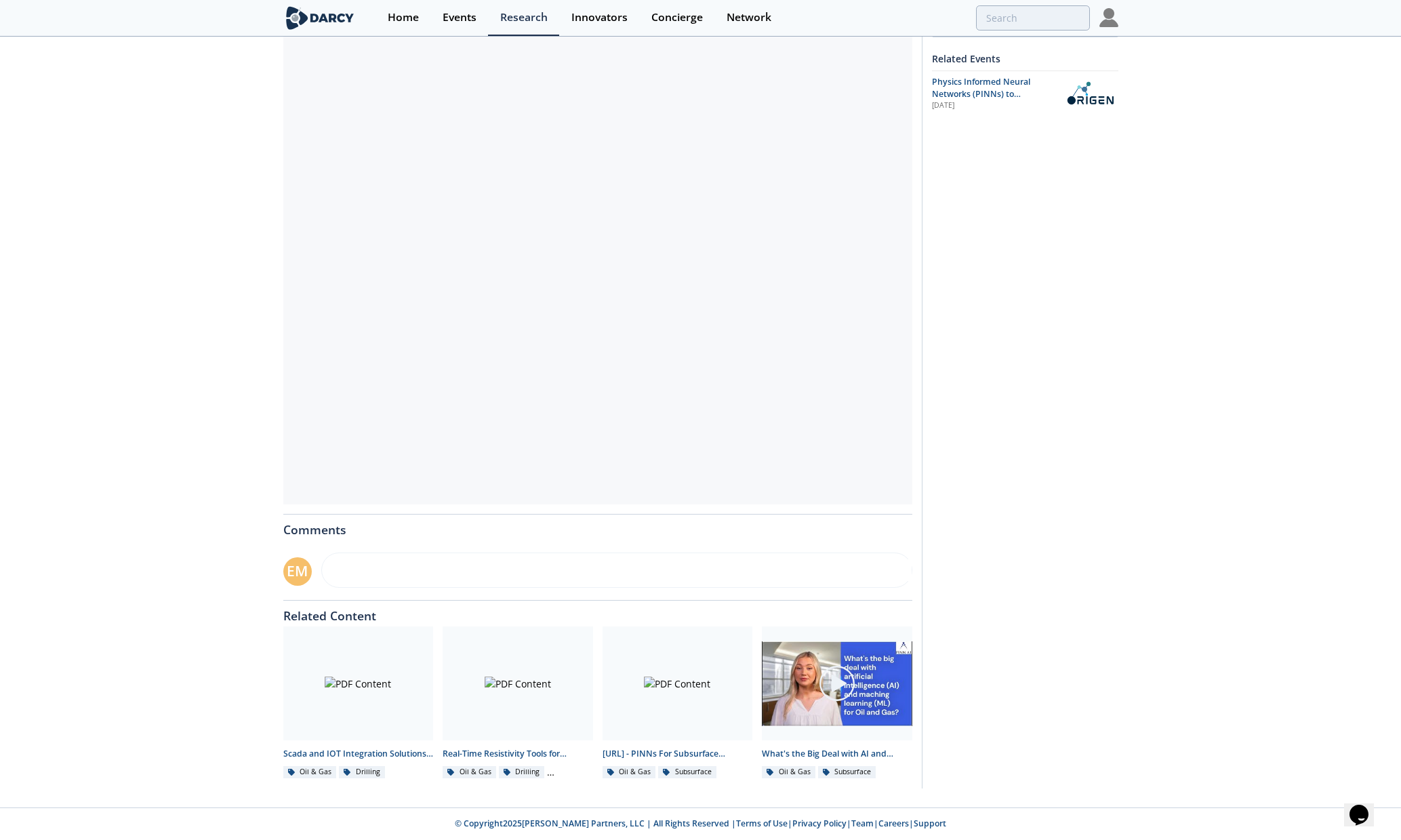
click at [740, 816] on footer "© Copyright 2025 Darcy Partners, LLC | All Rights Reserved | Terms of Use | Pri…" at bounding box center [700, 823] width 1401 height 32
click at [741, 822] on link "Terms of Use" at bounding box center [762, 823] width 51 height 12
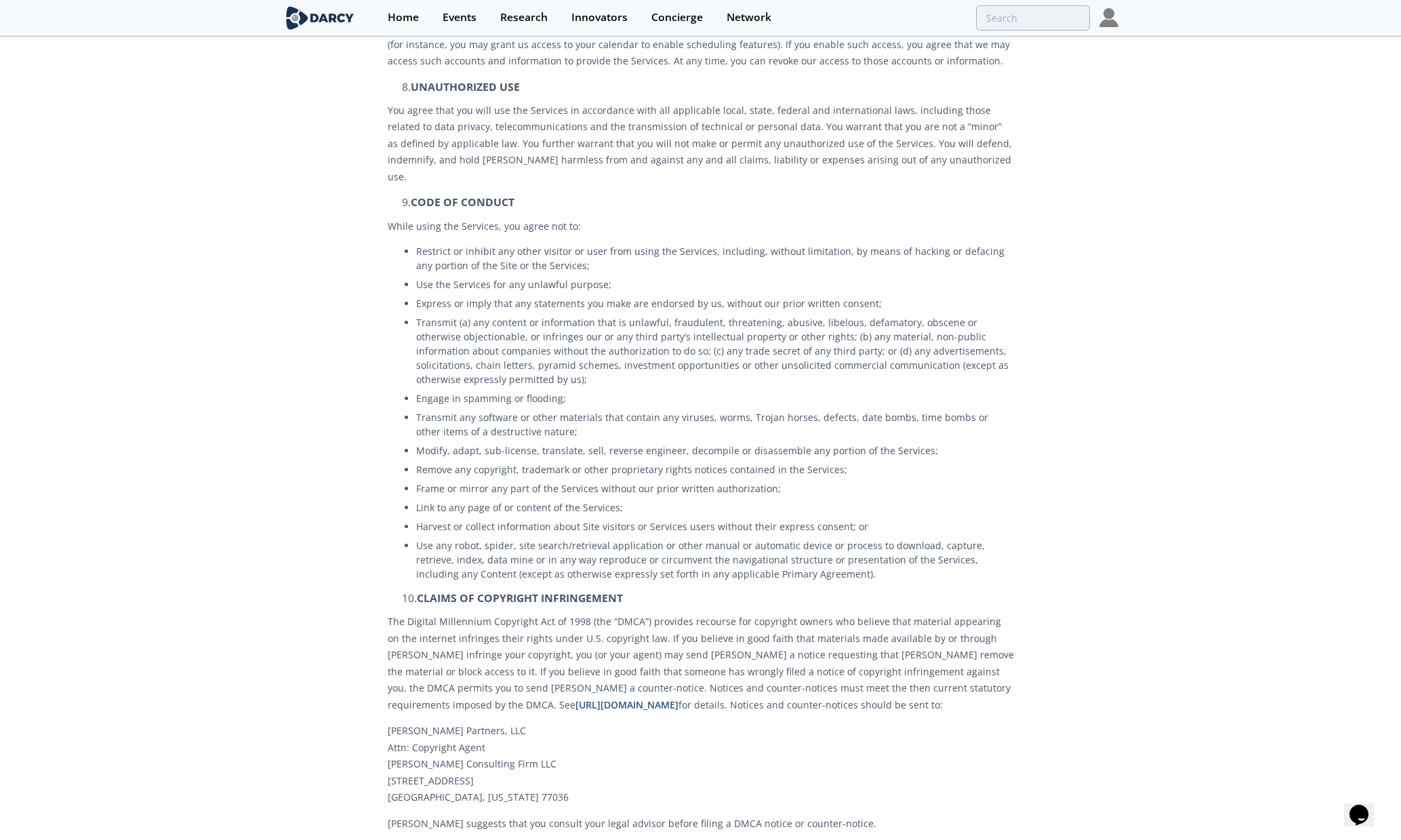
scroll to position [897, 0]
